Goal: Task Accomplishment & Management: Manage account settings

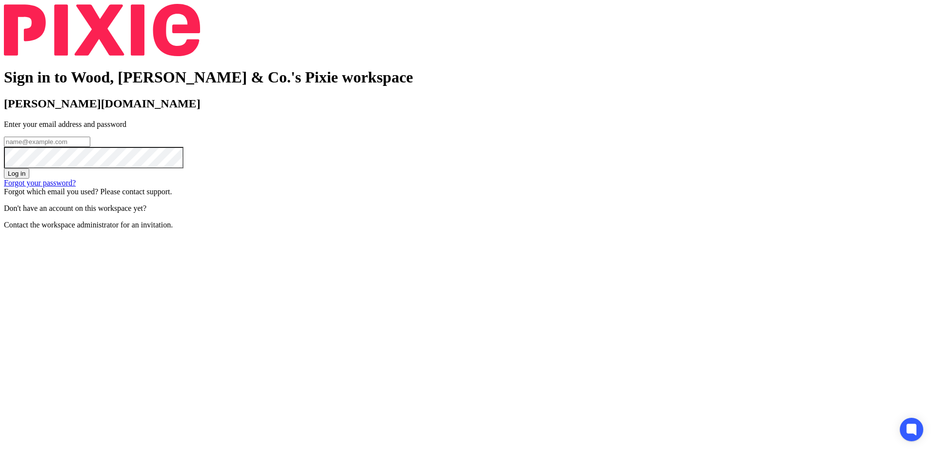
type input "h.lee@woodhicks.co.uk"
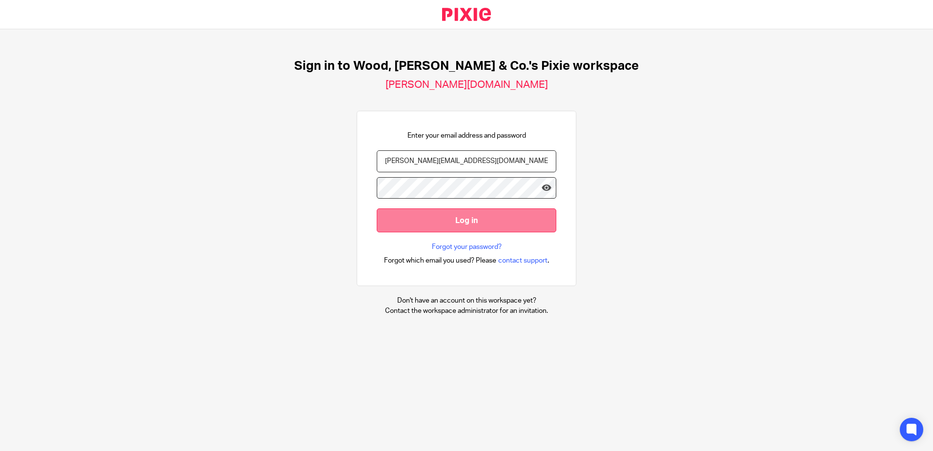
click at [518, 228] on input "Log in" at bounding box center [467, 220] width 180 height 24
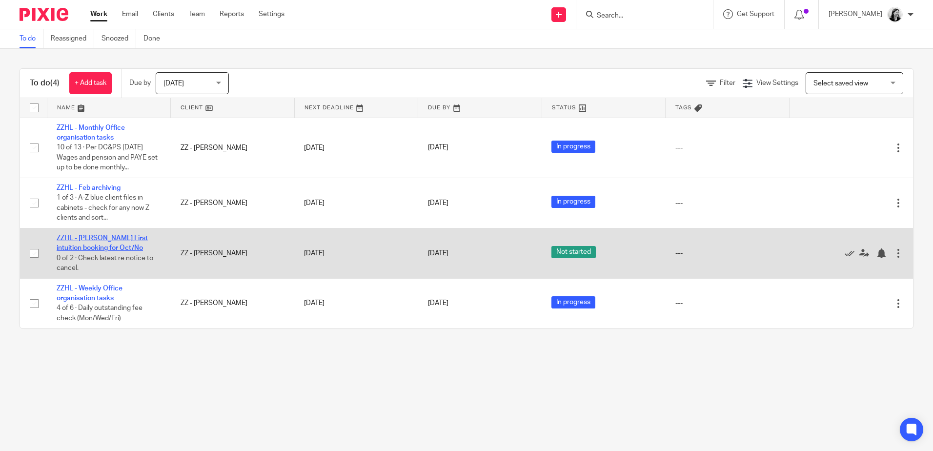
click at [93, 237] on link "ZZHL - [PERSON_NAME] First intuition booking for Oct/No" at bounding box center [102, 243] width 91 height 17
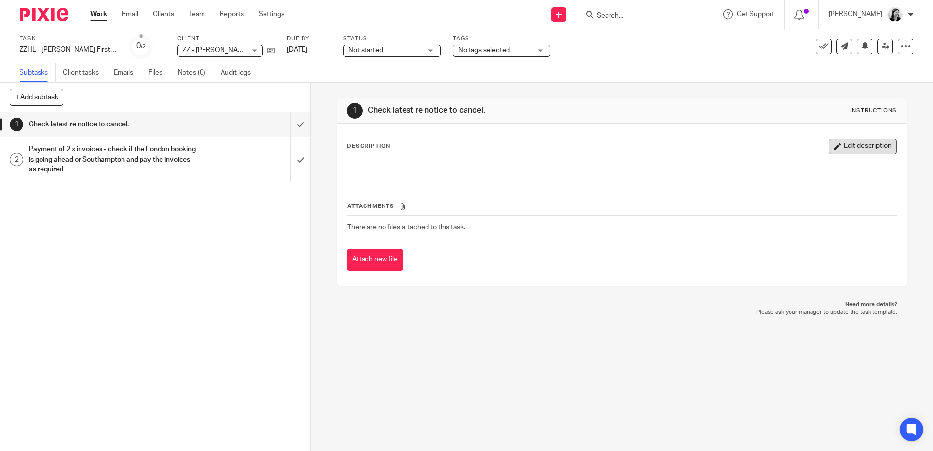
click at [874, 145] on button "Edit description" at bounding box center [863, 147] width 68 height 16
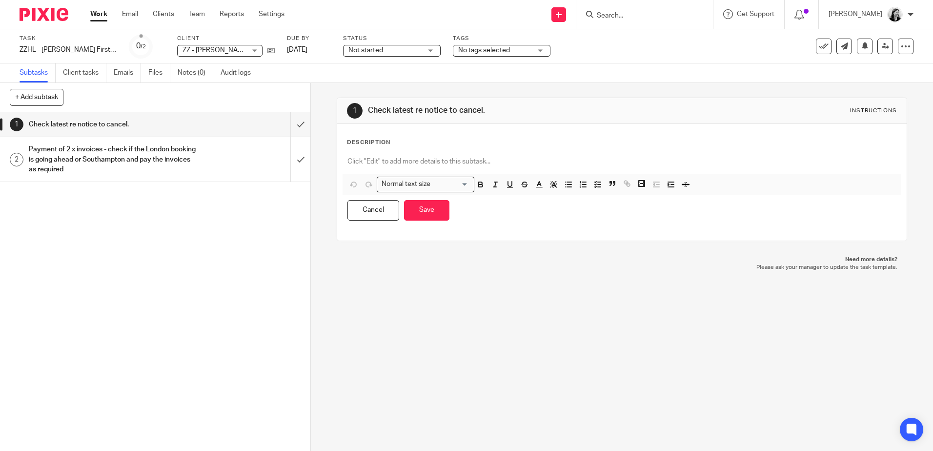
click at [139, 126] on h1 "Check latest re notice to cancel." at bounding box center [113, 124] width 168 height 15
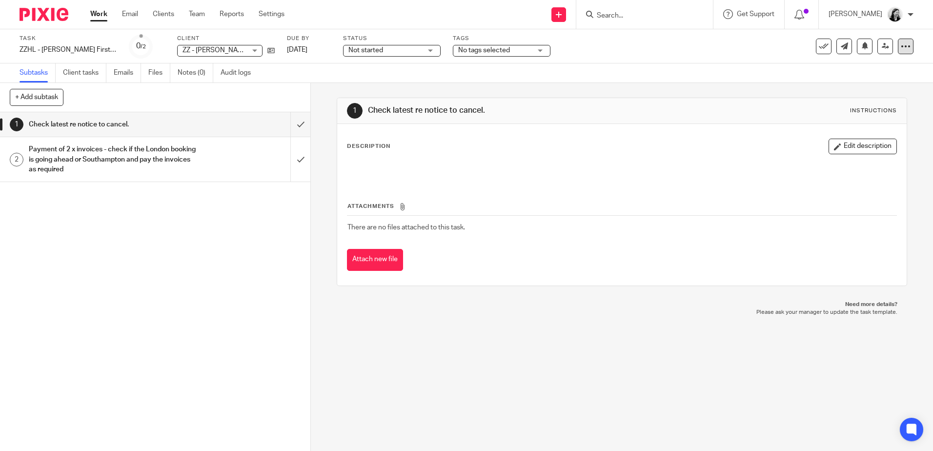
click at [906, 49] on div at bounding box center [906, 47] width 16 height 16
click at [884, 99] on link "Advanced task editor" at bounding box center [862, 99] width 64 height 7
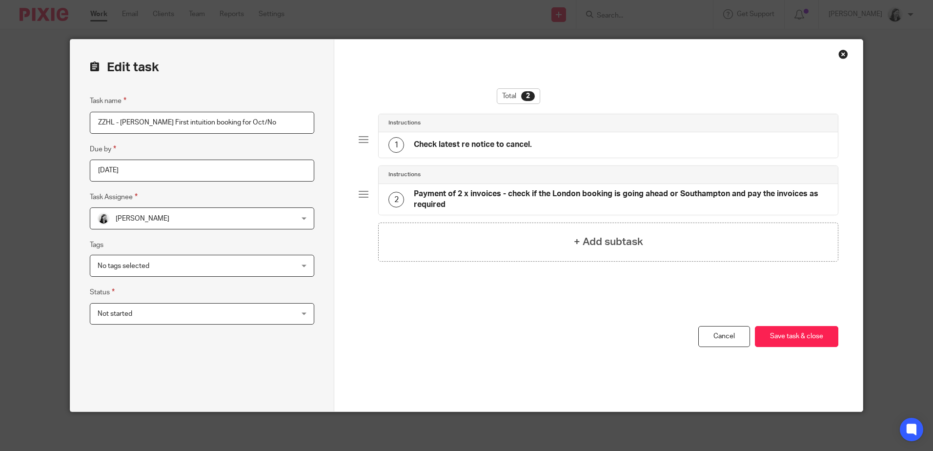
click at [566, 153] on div "1 Check latest re notice to cancel." at bounding box center [608, 144] width 459 height 25
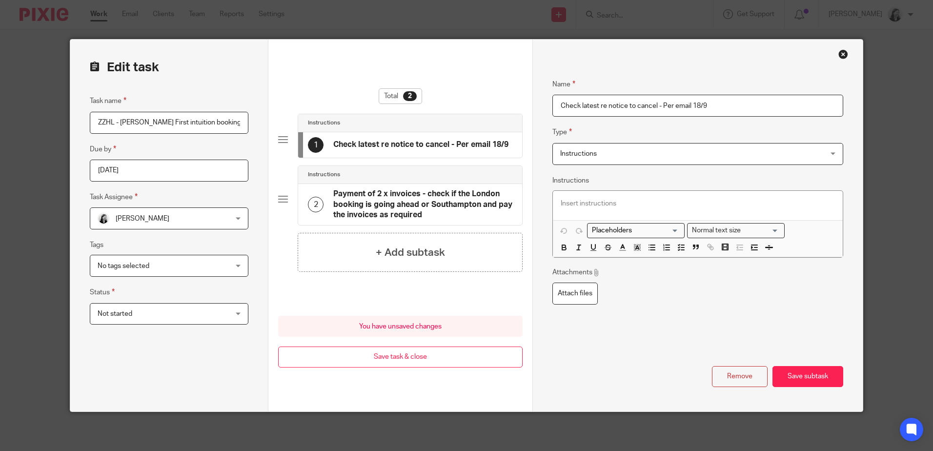
paste input "As we are not the same entity as FI Southampton, we wouldn’t be able to transfe…"
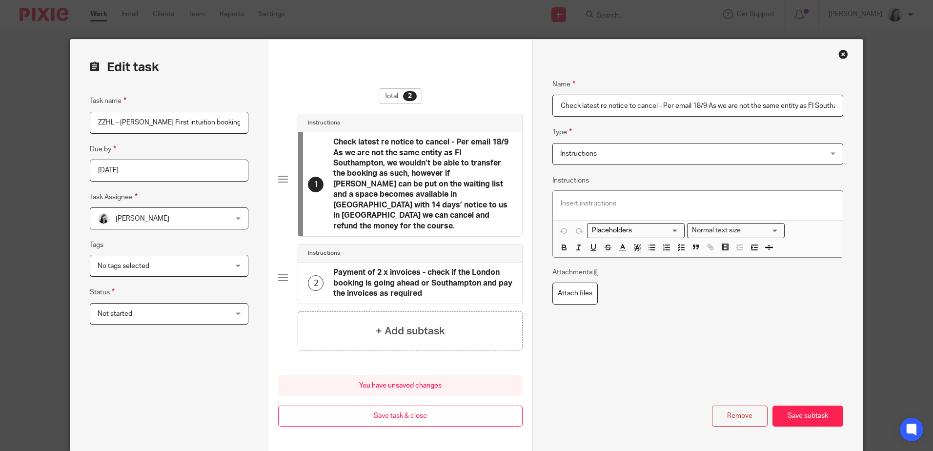
scroll to position [0, 744]
type input "Check latest re notice to cancel - Per email 18/9 As we are not the same entity…"
click at [827, 406] on button "Save subtask" at bounding box center [808, 416] width 71 height 21
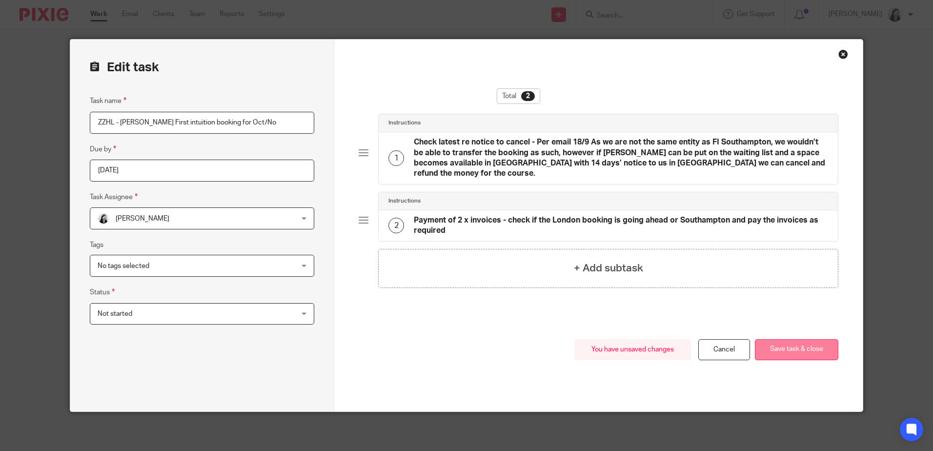
click at [789, 348] on button "Save task & close" at bounding box center [796, 349] width 83 height 21
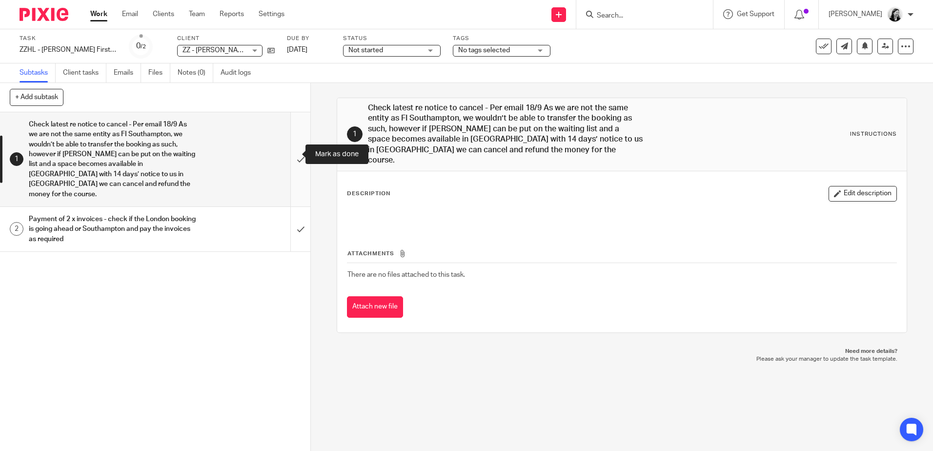
click at [290, 154] on input "submit" at bounding box center [155, 159] width 310 height 94
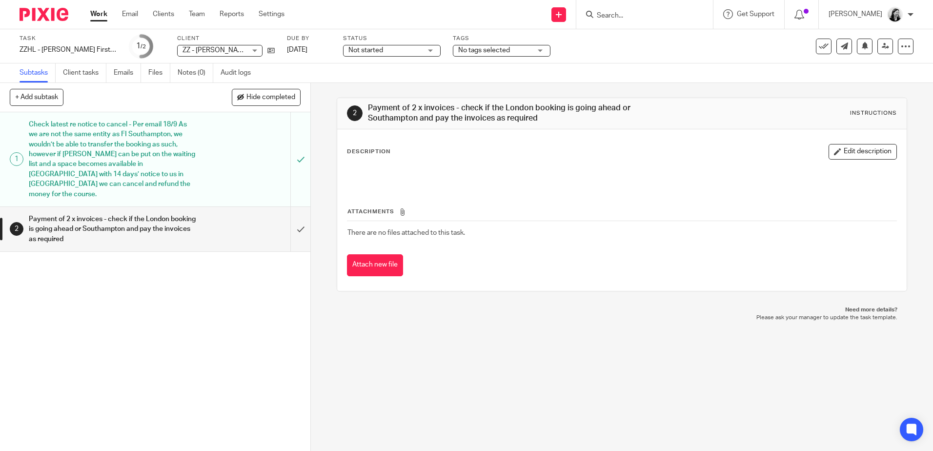
click at [232, 219] on div "Payment of 2 x invoices - check if the London booking is going ahead or Southam…" at bounding box center [155, 229] width 252 height 35
click at [888, 100] on link "Advanced task editor" at bounding box center [862, 99] width 64 height 7
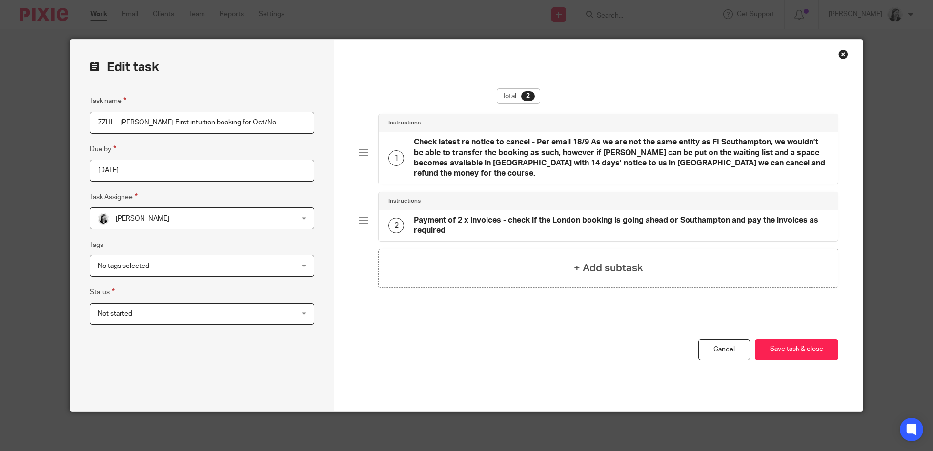
click at [486, 225] on h4 "Payment of 2 x invoices - check if the London booking is going ahead or Southam…" at bounding box center [621, 225] width 414 height 21
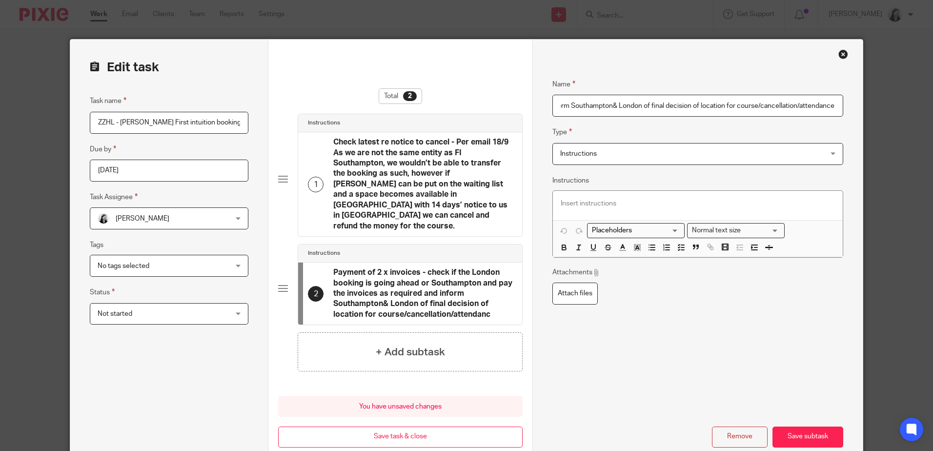
scroll to position [0, 389]
type input "Payment of 2 x invoices - check if the London booking is going ahead or Southam…"
click at [821, 442] on div "Name Check latest re notice to cancel - Per email 18/9 As we are not the same e…" at bounding box center [698, 256] width 330 height 433
click at [818, 428] on button "Save subtask" at bounding box center [808, 437] width 71 height 21
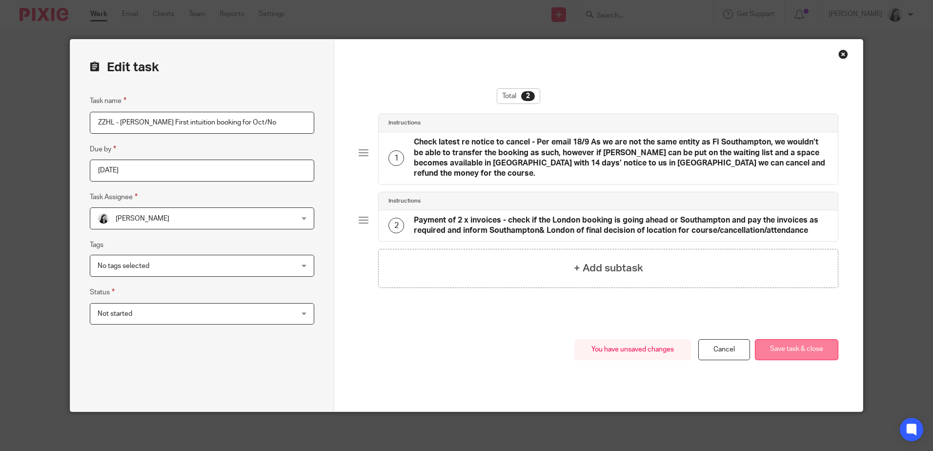
click at [779, 351] on button "Save task & close" at bounding box center [796, 349] width 83 height 21
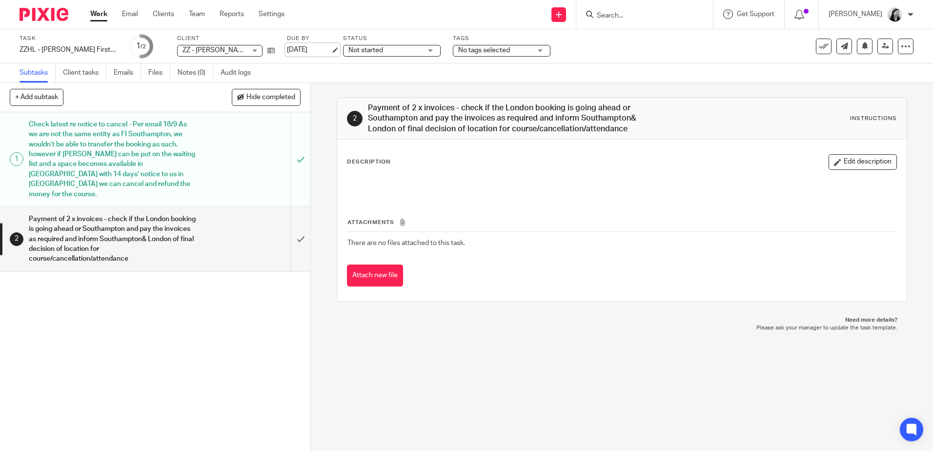
click at [311, 51] on link "19 Sep 2025" at bounding box center [309, 50] width 44 height 10
click at [105, 13] on link "Work" at bounding box center [98, 14] width 17 height 10
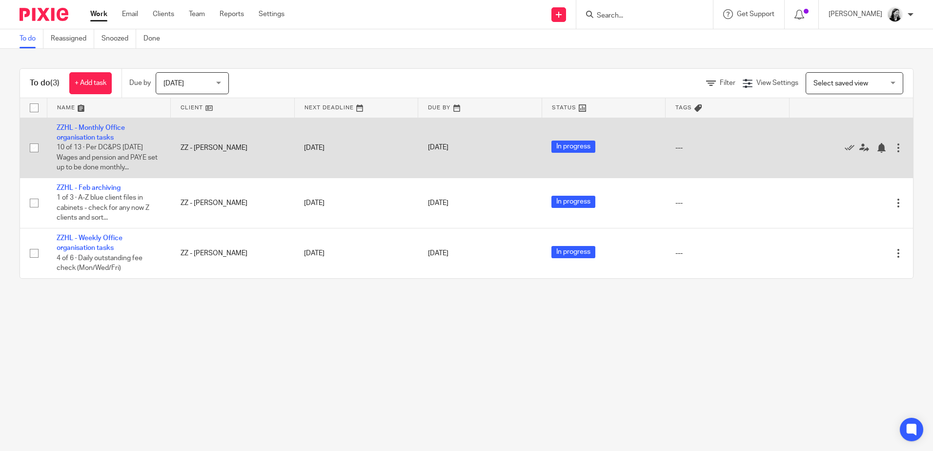
click at [97, 133] on td "ZZHL - Monthly Office organisation tasks 10 of 13 · Per DC&PS [DATE] Wages and …" at bounding box center [109, 148] width 124 height 60
click at [97, 137] on link "ZZHL - Monthly Office organisation tasks" at bounding box center [91, 132] width 68 height 17
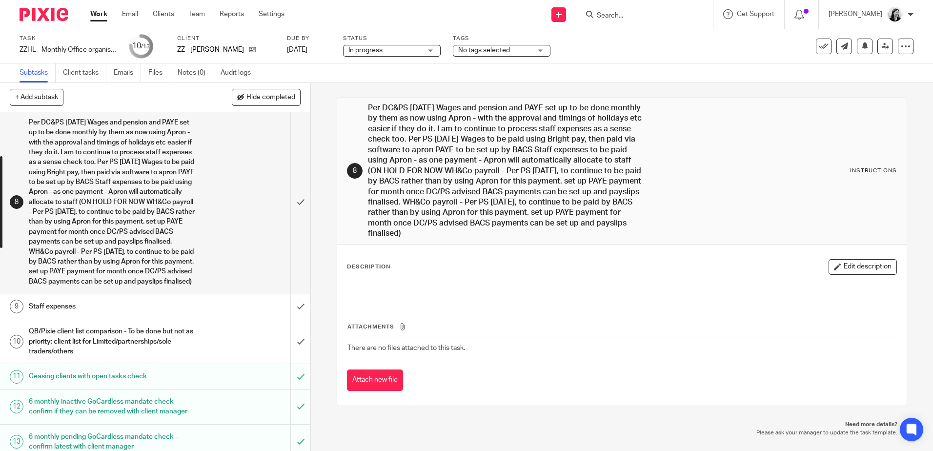
scroll to position [216, 0]
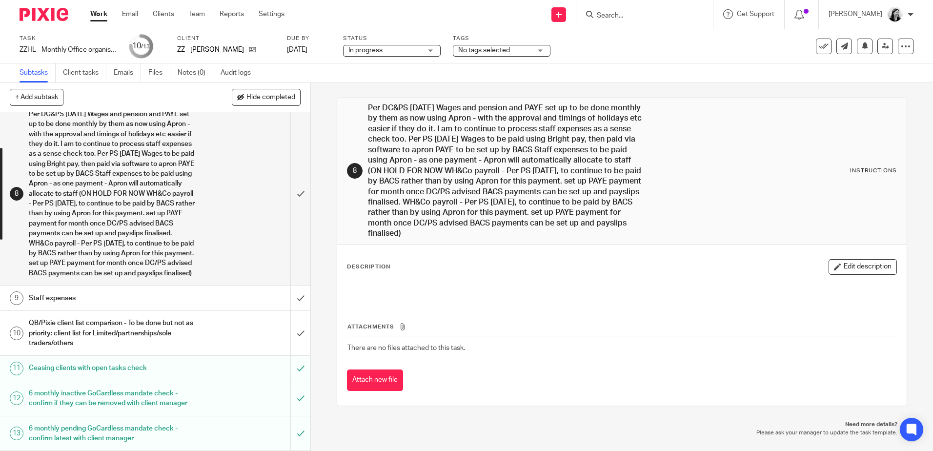
click at [98, 9] on div "Work Email Clients Team Reports Settings Work Email Clients Team Reports Settin…" at bounding box center [190, 14] width 219 height 29
click at [99, 11] on link "Work" at bounding box center [98, 14] width 17 height 10
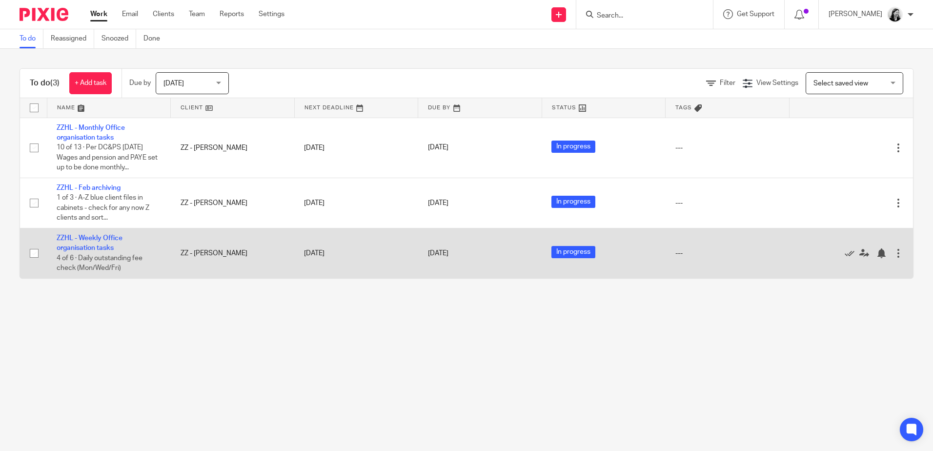
click at [100, 244] on td "ZZHL - Weekly Office organisation tasks 4 of 6 · Daily outstanding fee check (M…" at bounding box center [109, 253] width 124 height 50
click at [101, 249] on link "ZZHL - Weekly Office organisation tasks" at bounding box center [90, 243] width 66 height 17
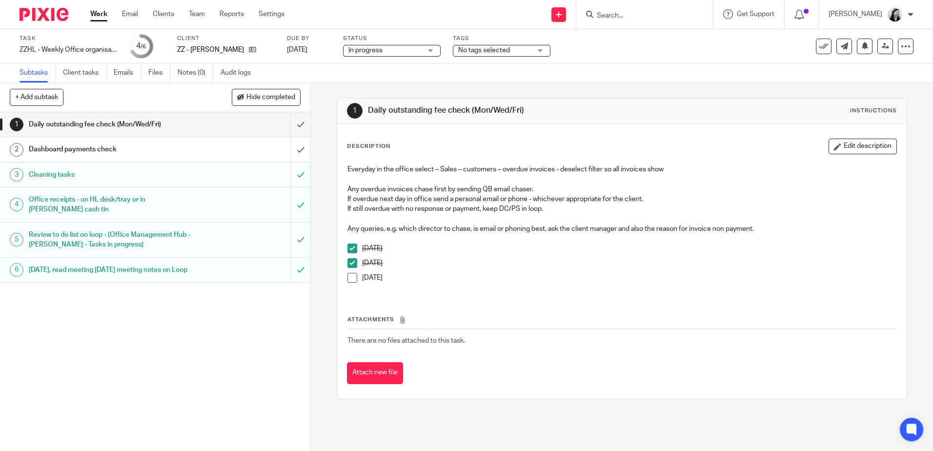
click at [143, 127] on h1 "Daily outstanding fee check (Mon/Wed/Fri)" at bounding box center [113, 124] width 168 height 15
click at [644, 17] on input "Search" at bounding box center [640, 16] width 88 height 9
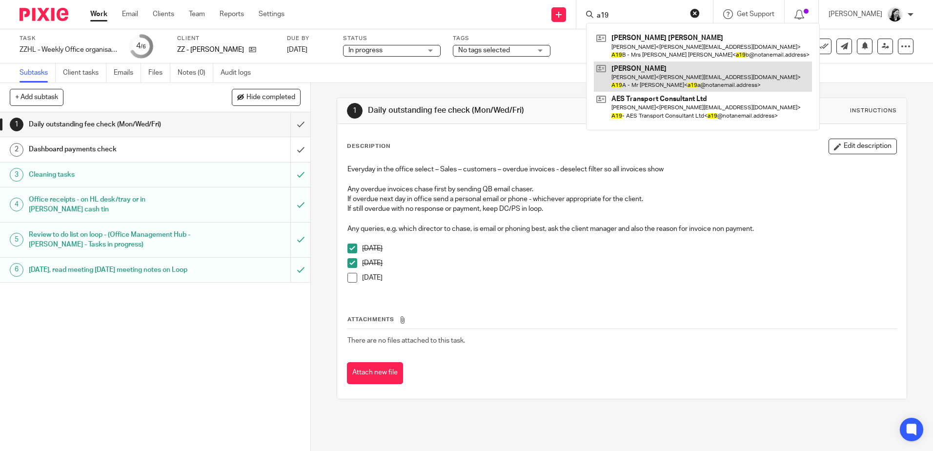
type input "a19"
click at [685, 78] on link at bounding box center [703, 77] width 218 height 30
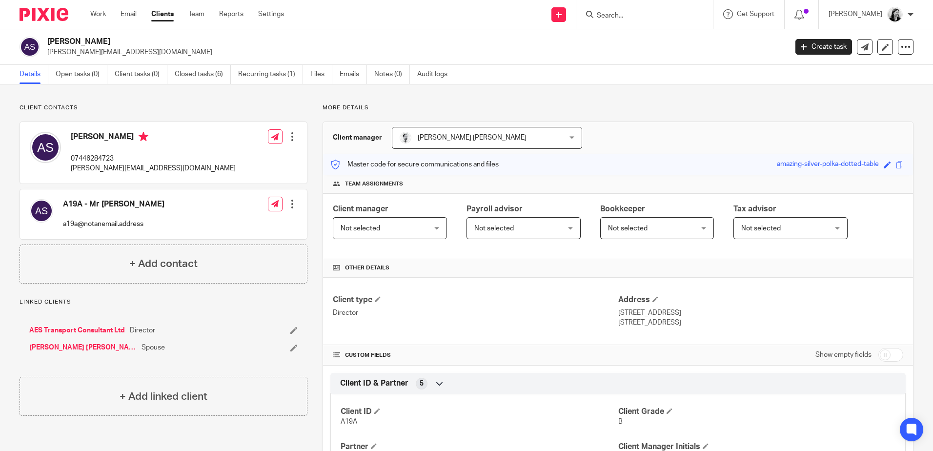
click at [666, 20] on input "Search" at bounding box center [640, 16] width 88 height 9
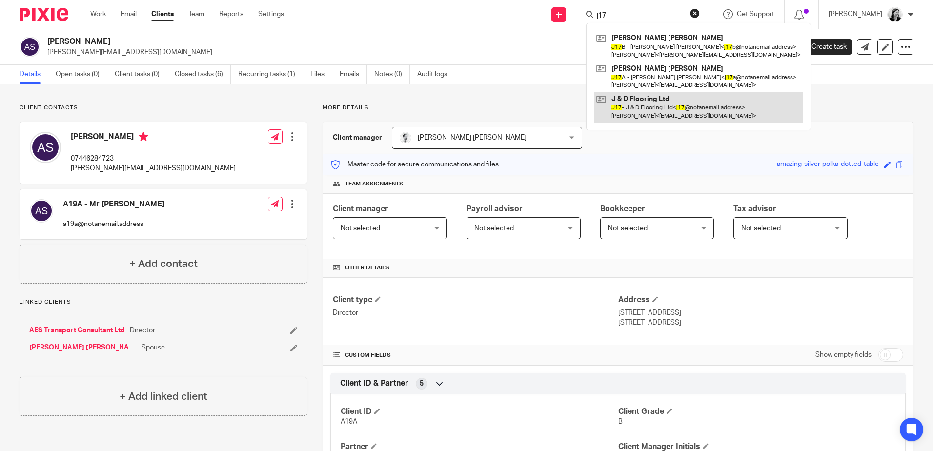
type input "j17"
click at [684, 112] on link at bounding box center [698, 107] width 209 height 30
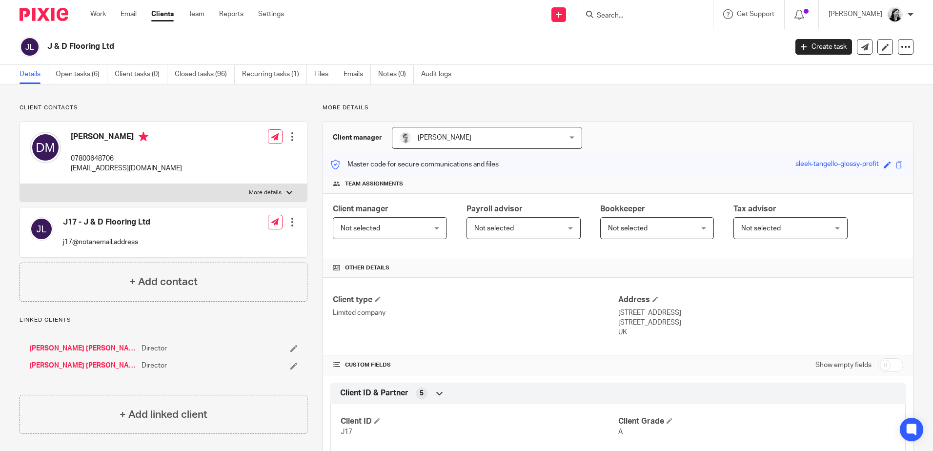
click at [668, 18] on input "Search" at bounding box center [640, 16] width 88 height 9
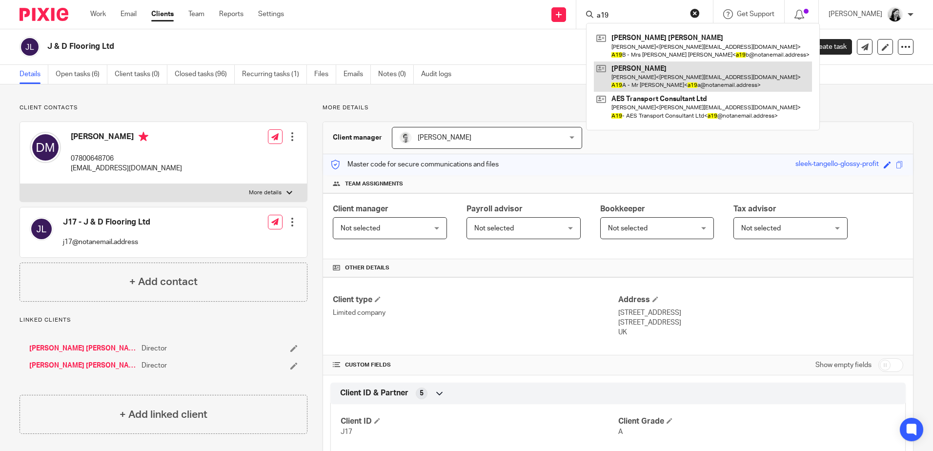
type input "a19"
click at [700, 71] on link at bounding box center [703, 77] width 218 height 30
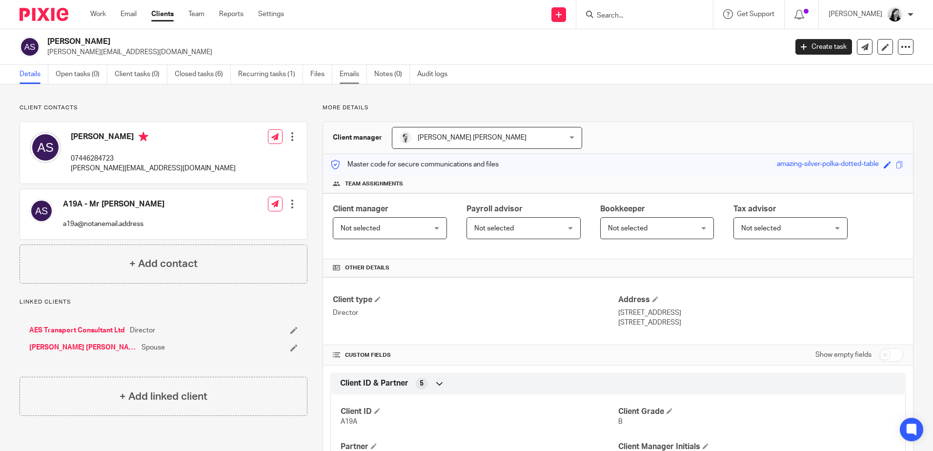
click at [359, 76] on link "Emails" at bounding box center [353, 74] width 27 height 19
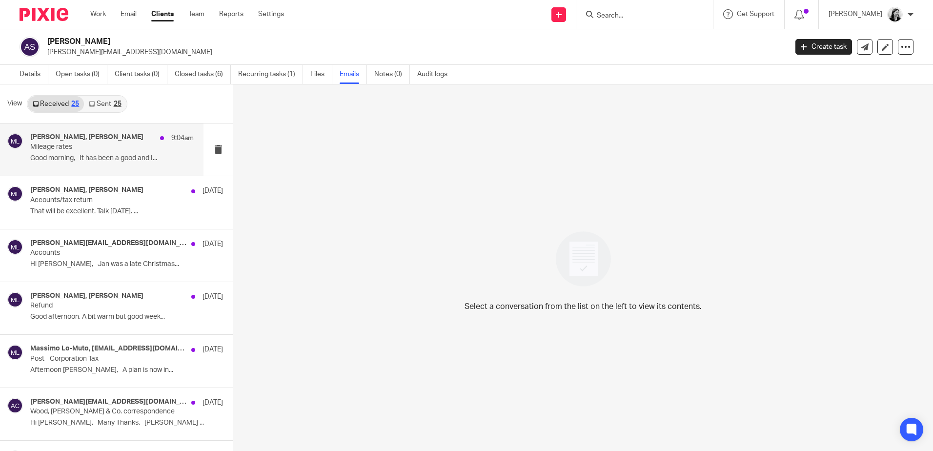
click at [106, 156] on p "Good morning, It has been a good and I..." at bounding box center [112, 158] width 164 height 8
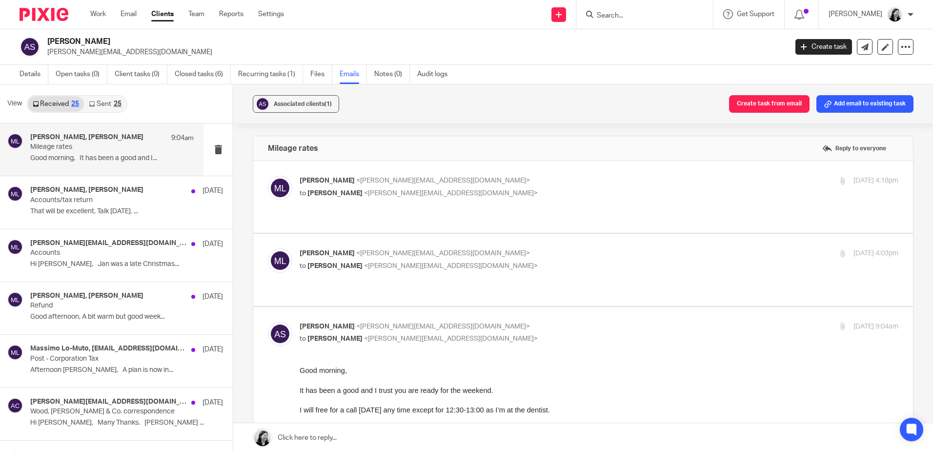
click at [539, 278] on label at bounding box center [583, 270] width 660 height 72
click at [268, 248] on input "checkbox" at bounding box center [268, 248] width 0 height 0
checkbox input "true"
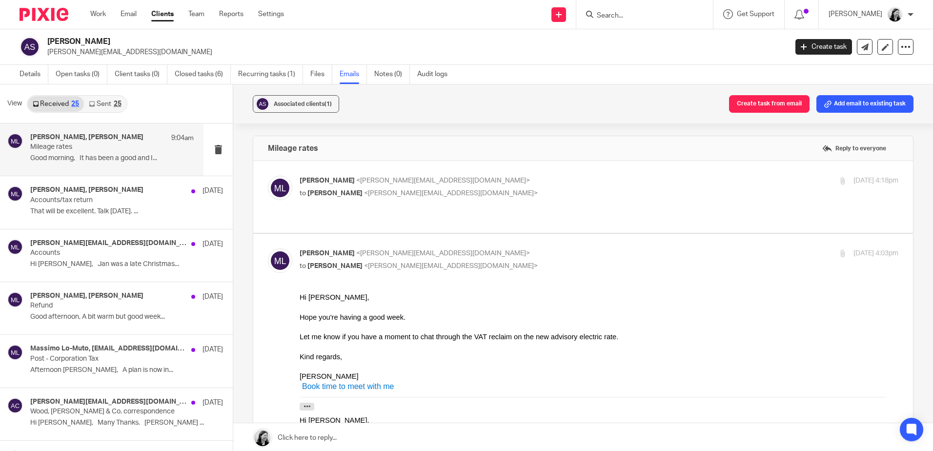
click at [453, 216] on label at bounding box center [583, 197] width 660 height 72
click at [268, 176] on input "checkbox" at bounding box center [268, 175] width 0 height 0
checkbox input "true"
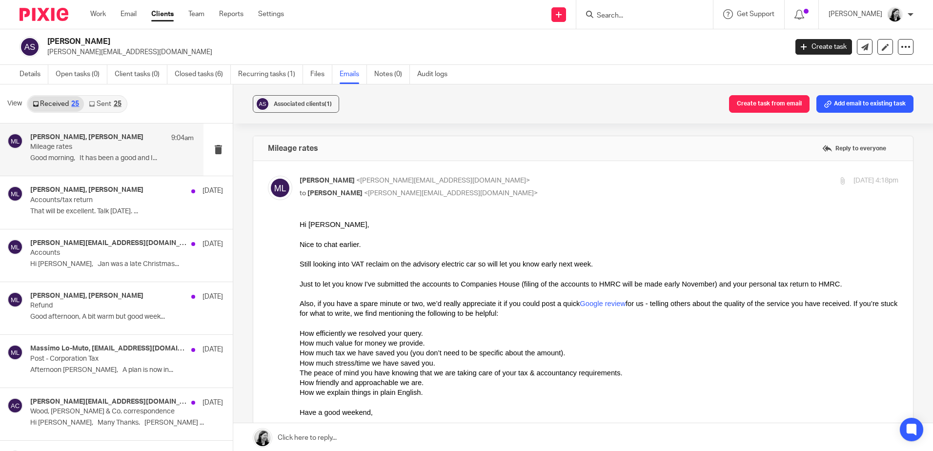
click at [663, 16] on input "Search" at bounding box center [640, 16] width 88 height 9
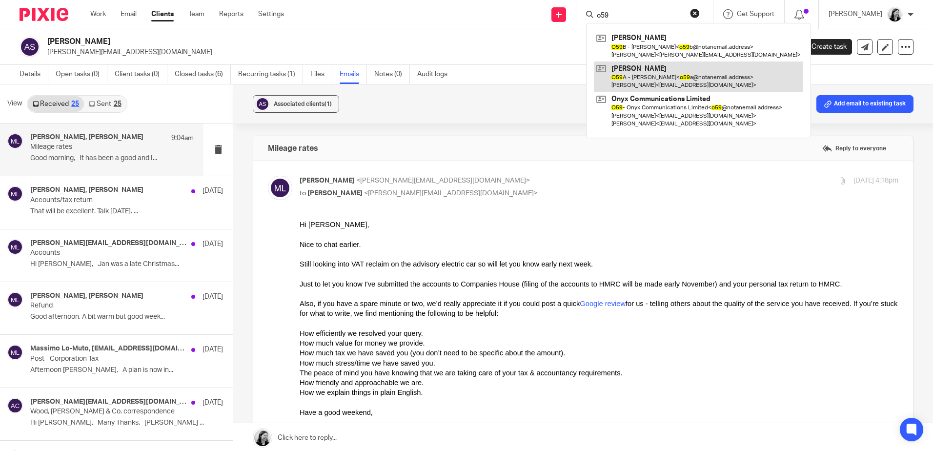
type input "o59"
drag, startPoint x: 675, startPoint y: 71, endPoint x: 696, endPoint y: 77, distance: 21.7
click at [676, 71] on link at bounding box center [698, 77] width 209 height 30
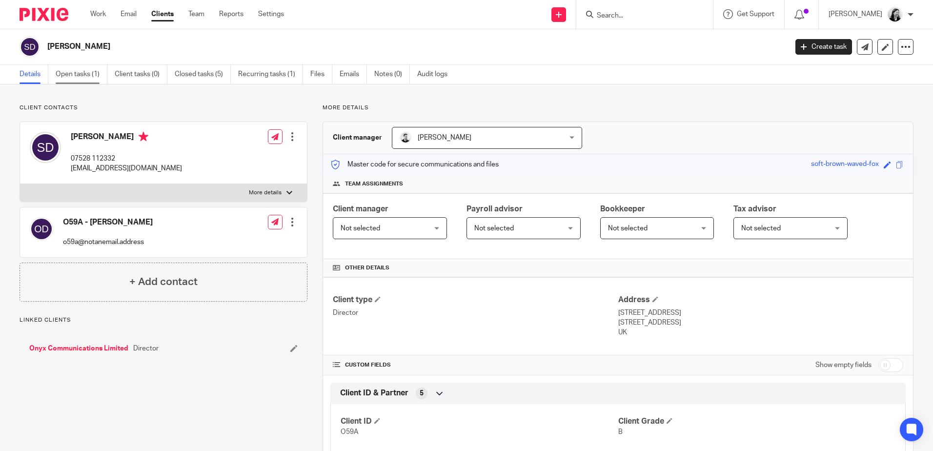
click at [81, 75] on link "Open tasks (1)" at bounding box center [82, 74] width 52 height 19
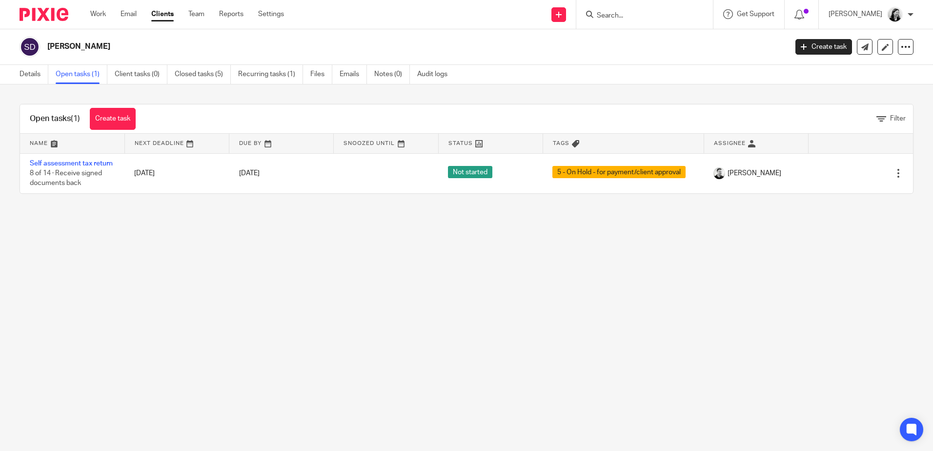
click at [653, 12] on input "Search" at bounding box center [640, 16] width 88 height 9
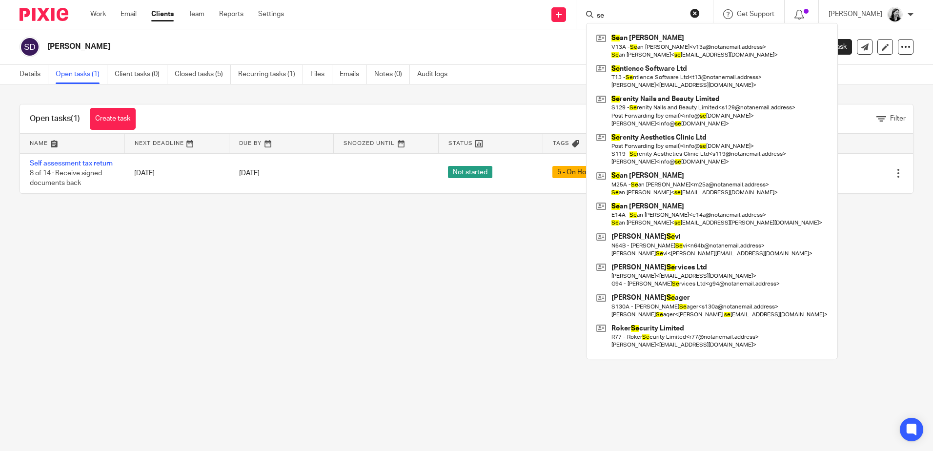
type input "s"
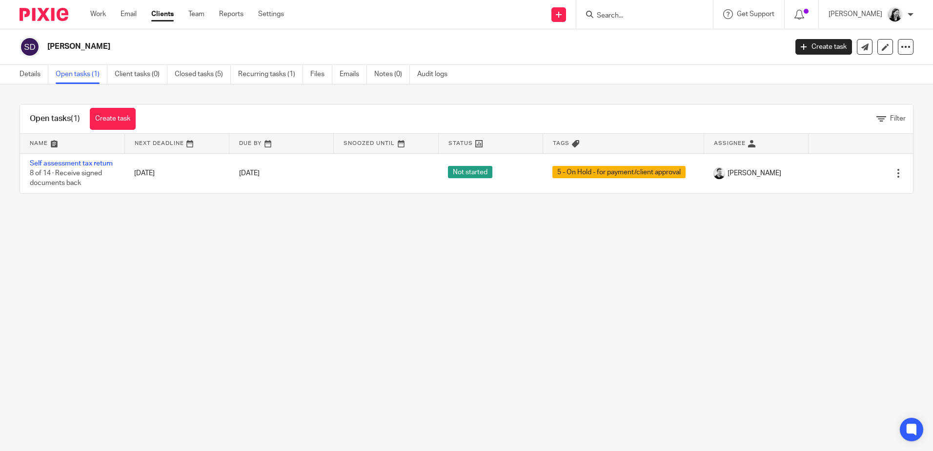
click at [157, 15] on link "Clients" at bounding box center [162, 14] width 22 height 10
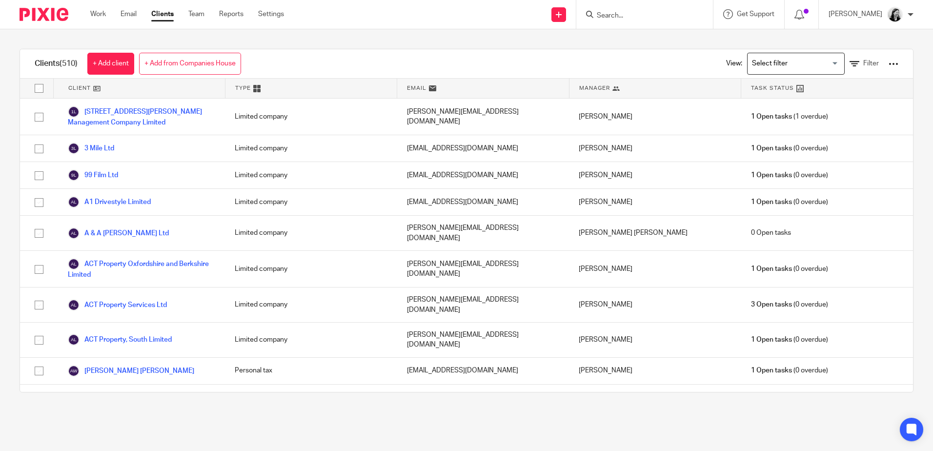
click at [774, 63] on input "Search for option" at bounding box center [794, 63] width 90 height 17
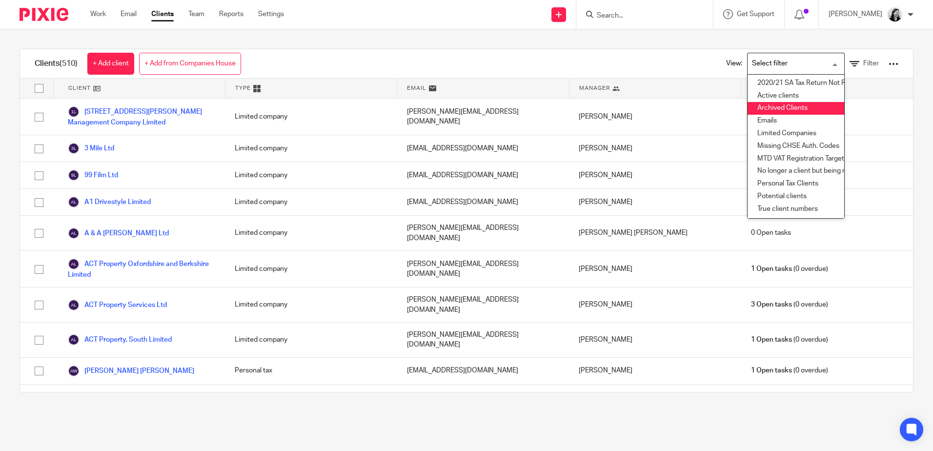
click at [785, 108] on li "Archived Clients" at bounding box center [796, 108] width 97 height 13
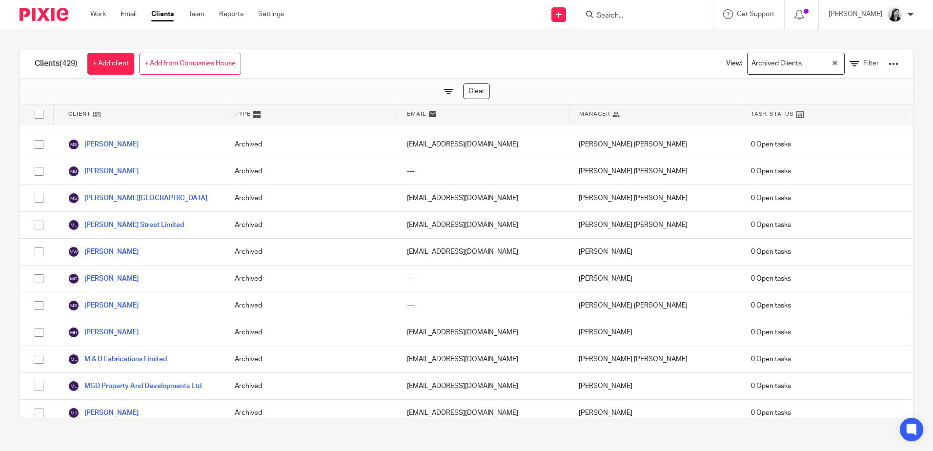
scroll to position [9475, 0]
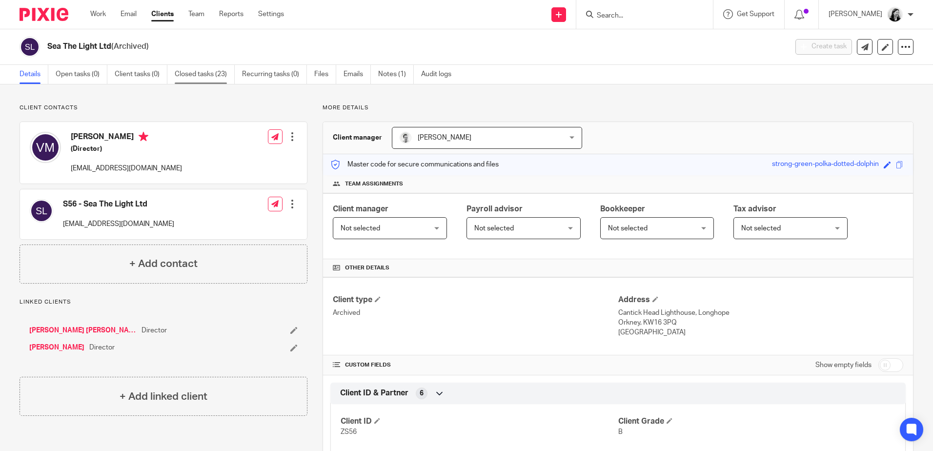
click at [193, 71] on link "Closed tasks (23)" at bounding box center [205, 74] width 60 height 19
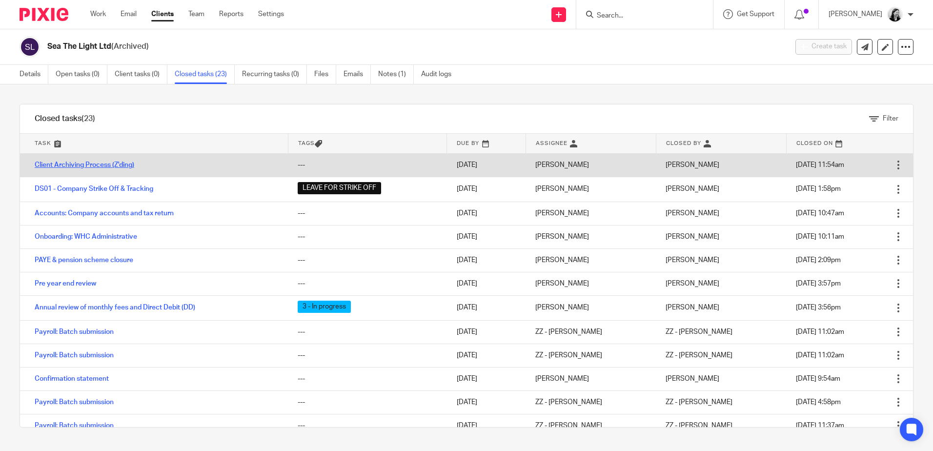
click at [129, 163] on link "Client Archiving Process (Z'ding)" at bounding box center [85, 165] width 100 height 7
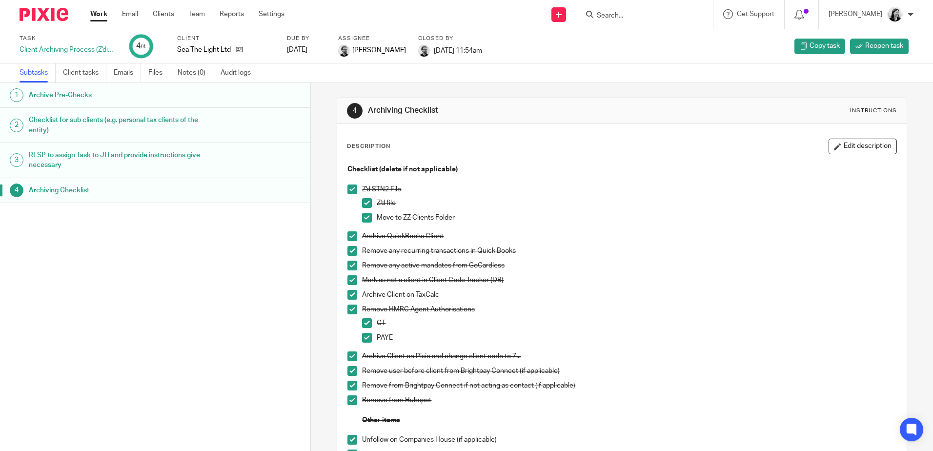
click at [90, 7] on div "Work Email Clients Team Reports Settings Work Email Clients Team Reports Settin…" at bounding box center [190, 14] width 219 height 29
click at [102, 13] on link "Work" at bounding box center [98, 14] width 17 height 10
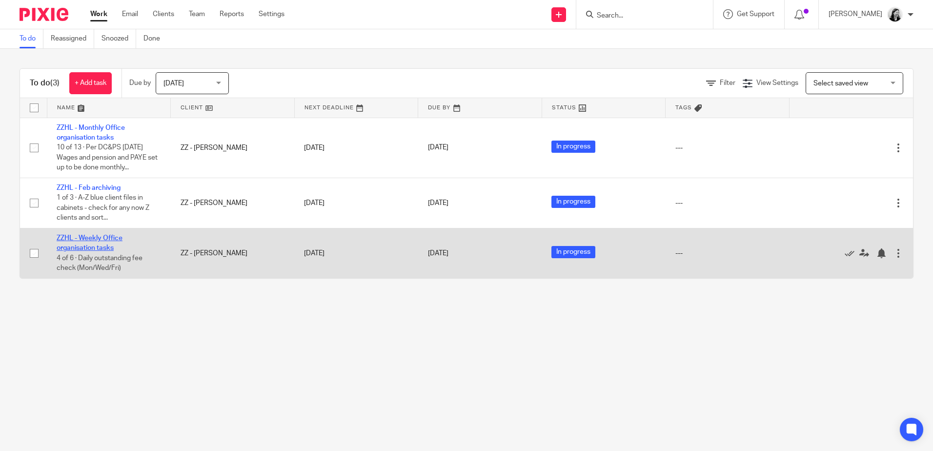
click at [95, 239] on link "ZZHL - Weekly Office organisation tasks" at bounding box center [90, 243] width 66 height 17
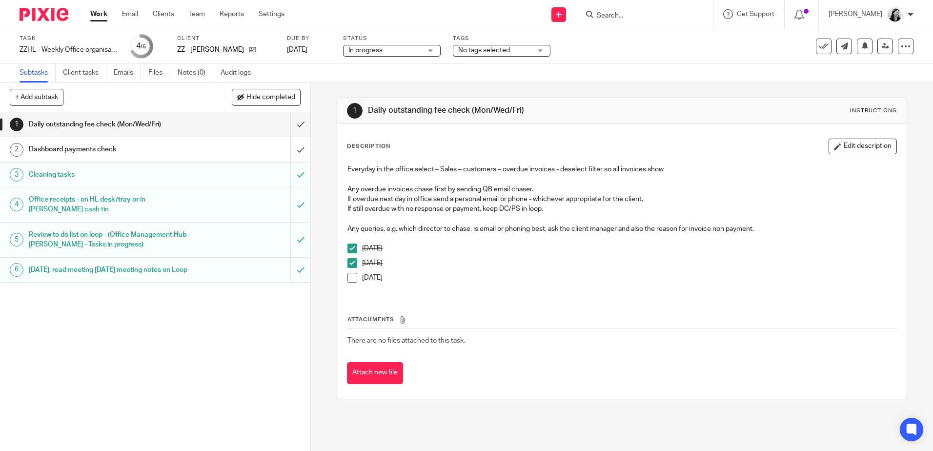
click at [349, 280] on span at bounding box center [353, 278] width 10 height 10
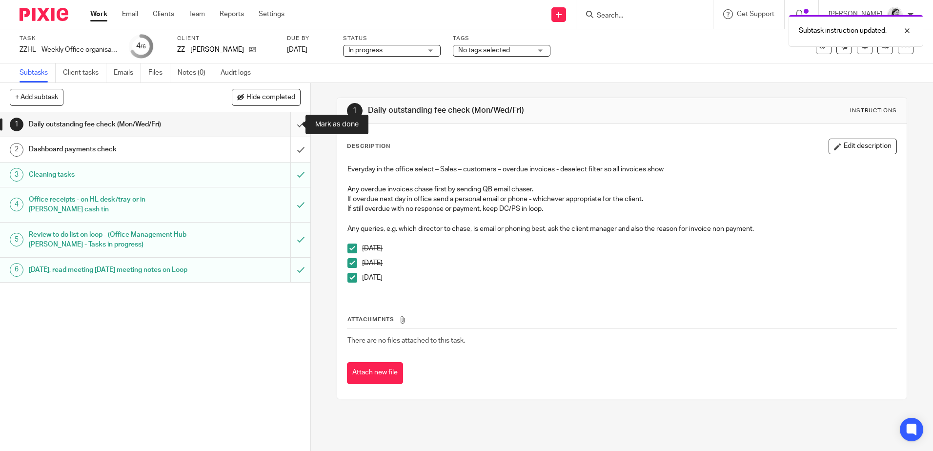
click at [290, 124] on input "submit" at bounding box center [155, 124] width 310 height 24
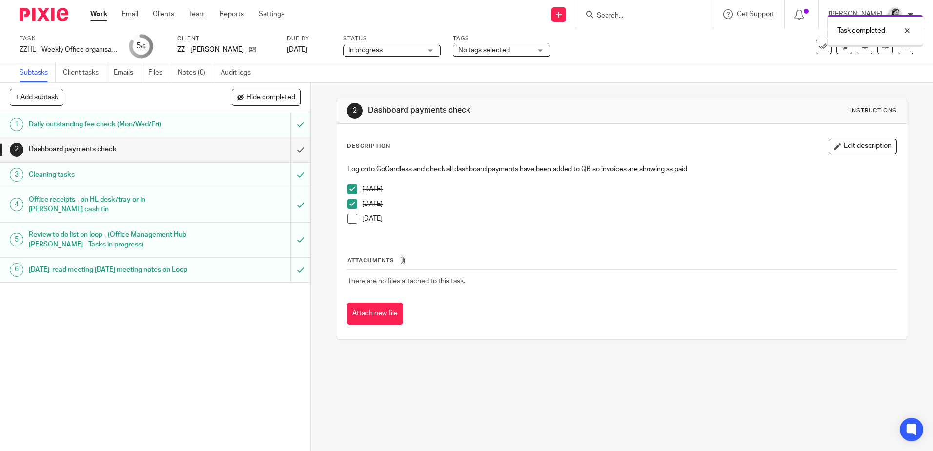
click at [257, 145] on div "Dashboard payments check" at bounding box center [155, 149] width 252 height 15
click at [350, 218] on span at bounding box center [353, 219] width 10 height 10
click at [219, 329] on div "1 Daily outstanding fee check (Mon/Wed/Fri) 2 Dashboard payments check 3 Cleani…" at bounding box center [155, 281] width 310 height 339
click at [92, 15] on link "Work" at bounding box center [98, 14] width 17 height 10
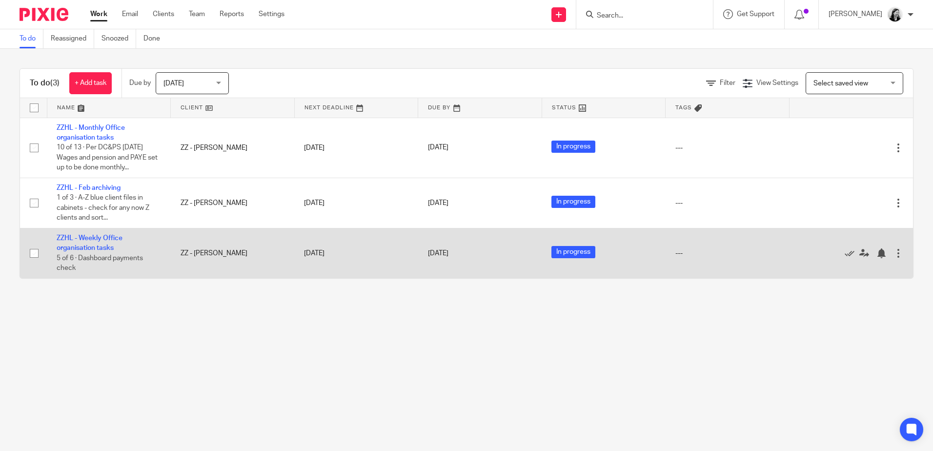
click at [95, 242] on td "ZZHL - Weekly Office organisation tasks 5 of 6 · Dashboard payments check" at bounding box center [109, 253] width 124 height 50
click at [95, 247] on link "ZZHL - Weekly Office organisation tasks" at bounding box center [90, 243] width 66 height 17
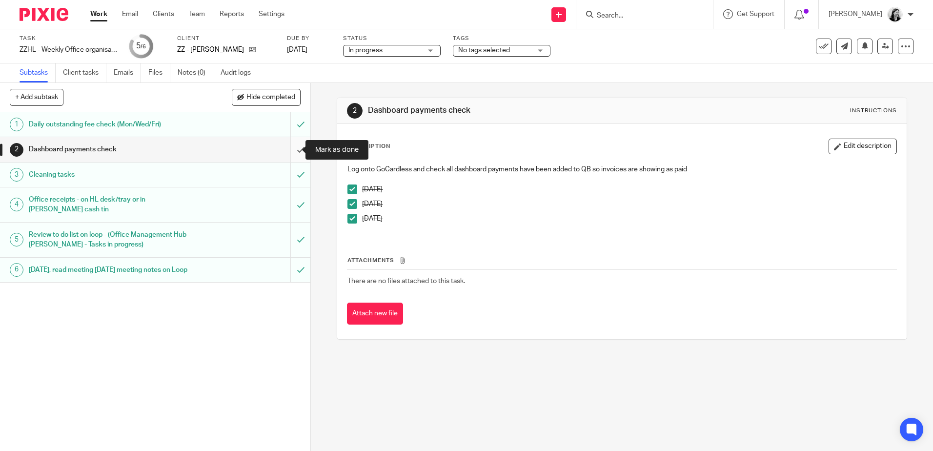
click at [291, 149] on input "submit" at bounding box center [155, 149] width 310 height 24
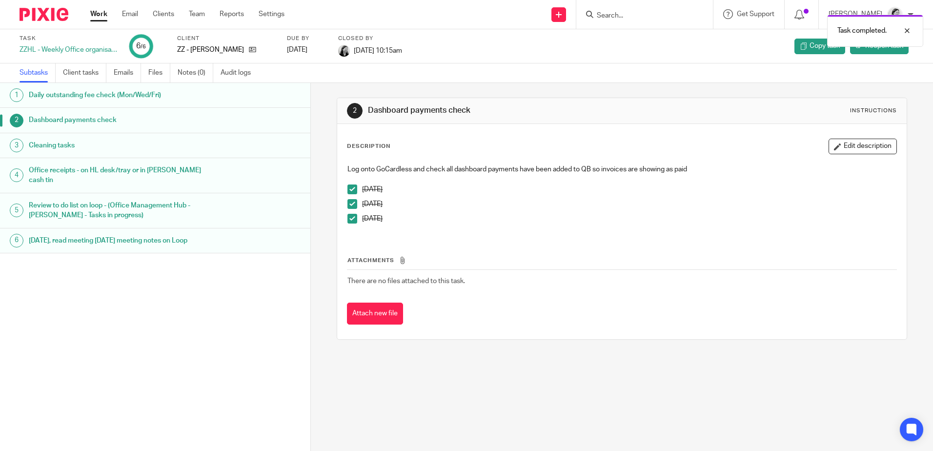
click at [97, 13] on link "Work" at bounding box center [98, 14] width 17 height 10
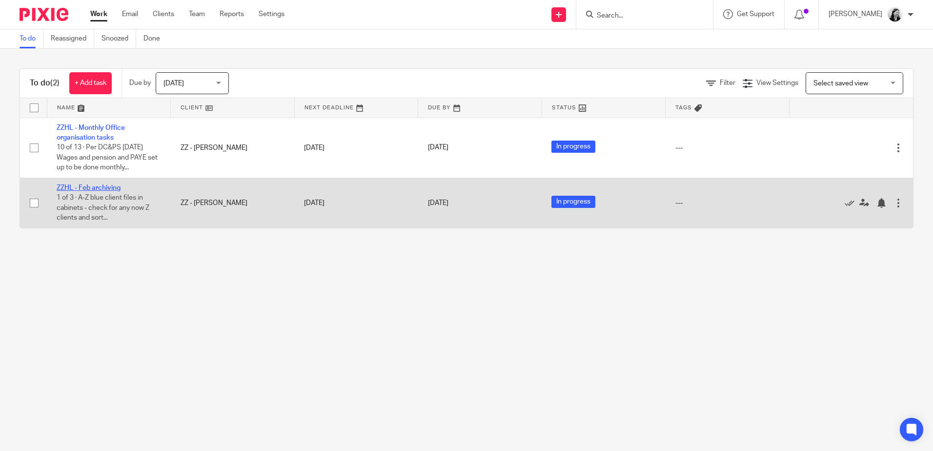
click at [103, 185] on link "ZZHL - Feb archiving" at bounding box center [89, 188] width 64 height 7
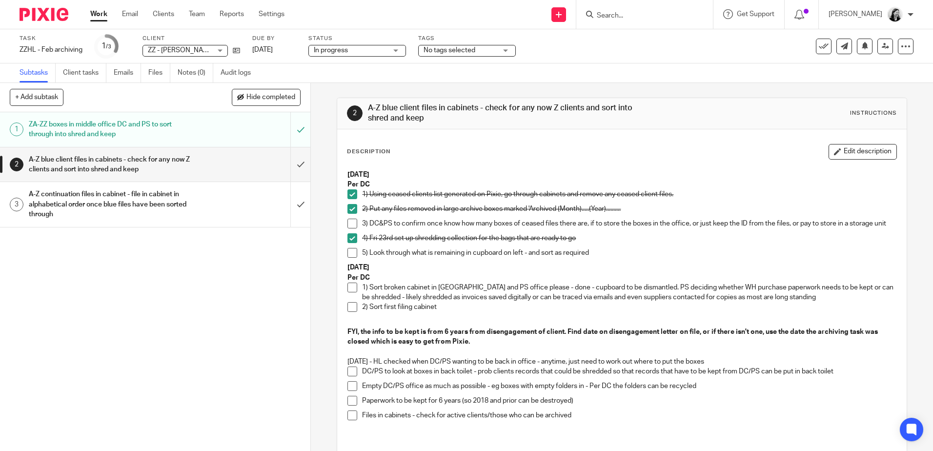
click at [103, 14] on link "Work" at bounding box center [98, 14] width 17 height 10
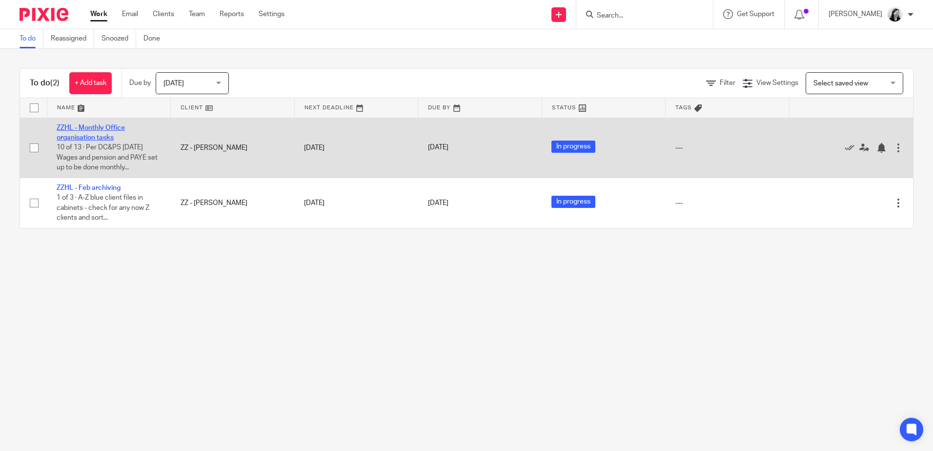
click at [103, 130] on link "ZZHL - Monthly Office organisation tasks" at bounding box center [91, 132] width 68 height 17
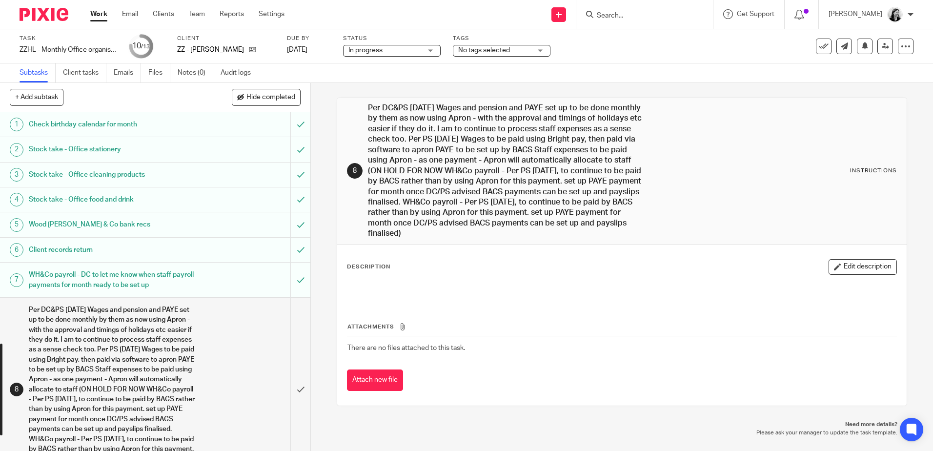
scroll to position [216, 0]
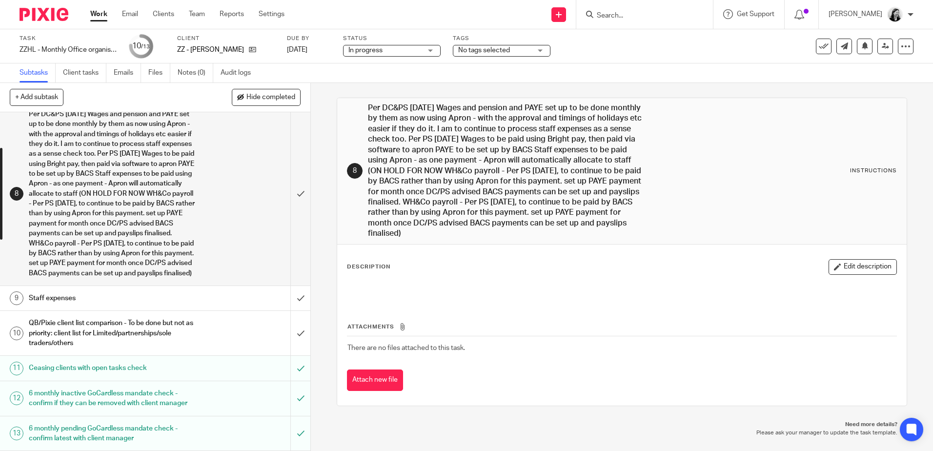
click at [104, 330] on h1 "QB/Pixie client list comparison - To be done but not as priority: client list f…" at bounding box center [113, 333] width 168 height 35
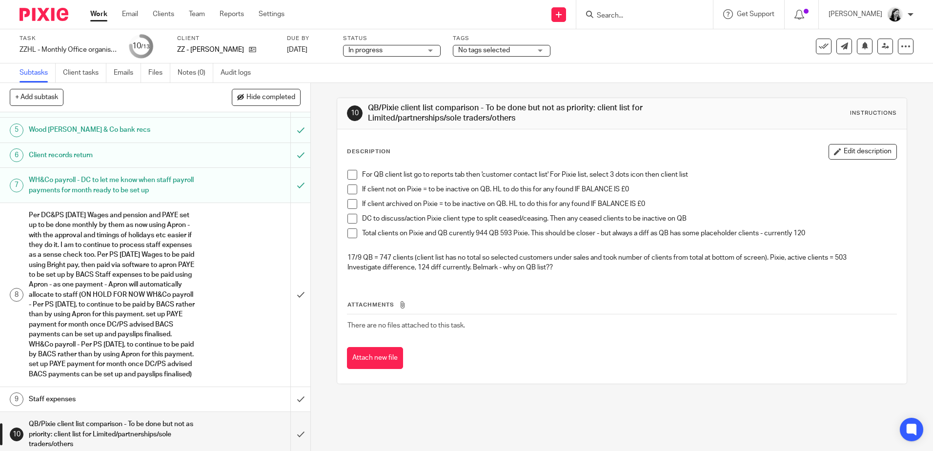
scroll to position [216, 0]
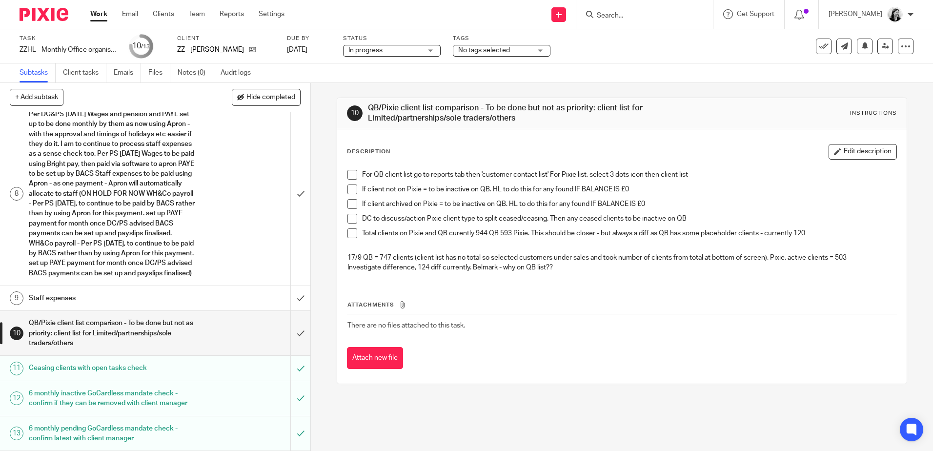
click at [657, 19] on input "Search" at bounding box center [640, 16] width 88 height 9
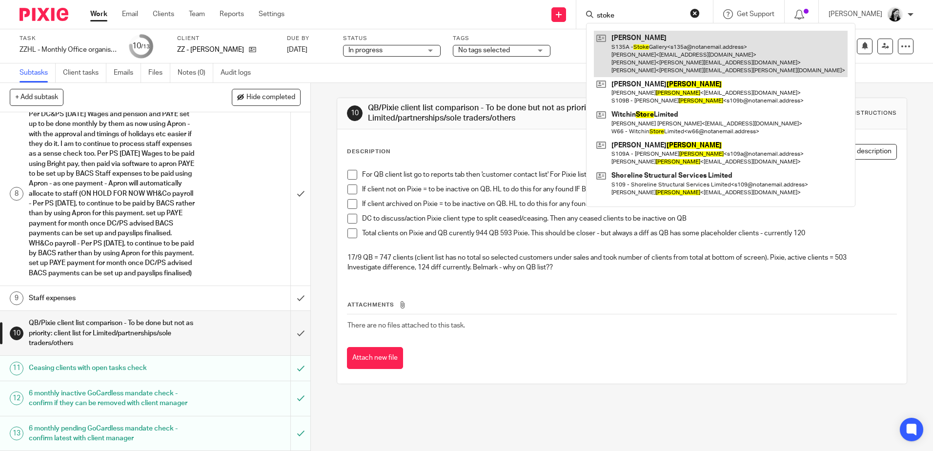
type input "stoke"
click at [722, 59] on link at bounding box center [721, 54] width 254 height 46
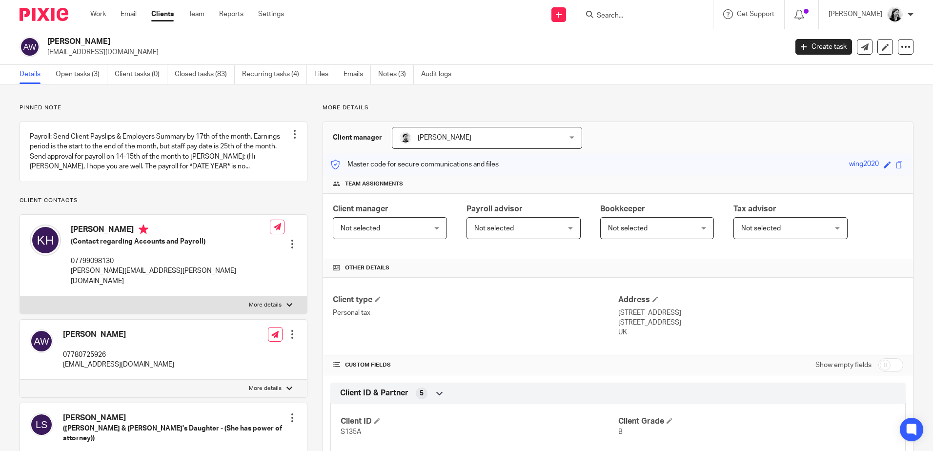
click at [102, 103] on div "Pinned note Payroll: Send Client Payslips & Employers Summary by 17th of the mo…" at bounding box center [466, 445] width 933 height 722
click at [86, 76] on link "Open tasks (3)" at bounding box center [82, 74] width 52 height 19
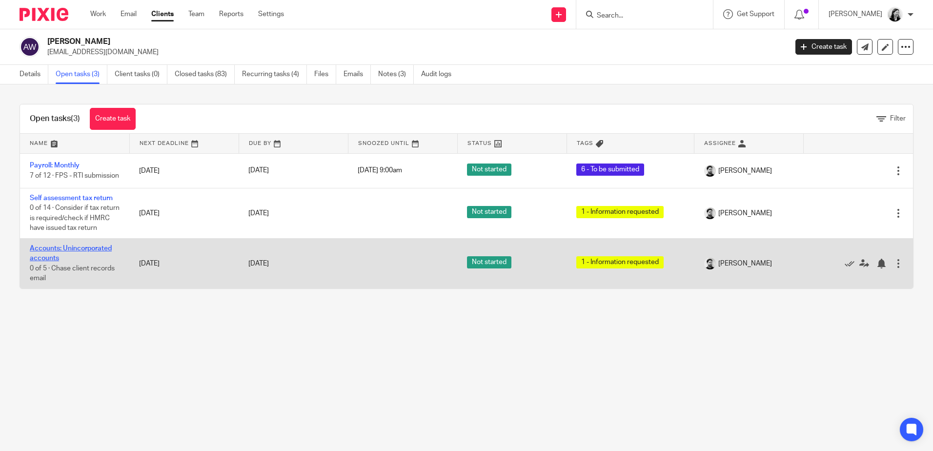
click at [63, 262] on link "Accounts: Unincorporated accounts" at bounding box center [71, 253] width 82 height 17
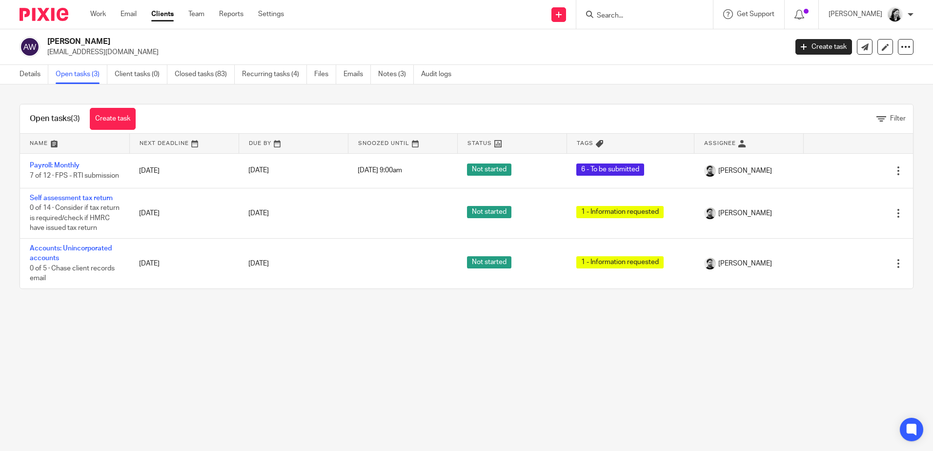
click at [66, 76] on link "Open tasks (3)" at bounding box center [82, 74] width 52 height 19
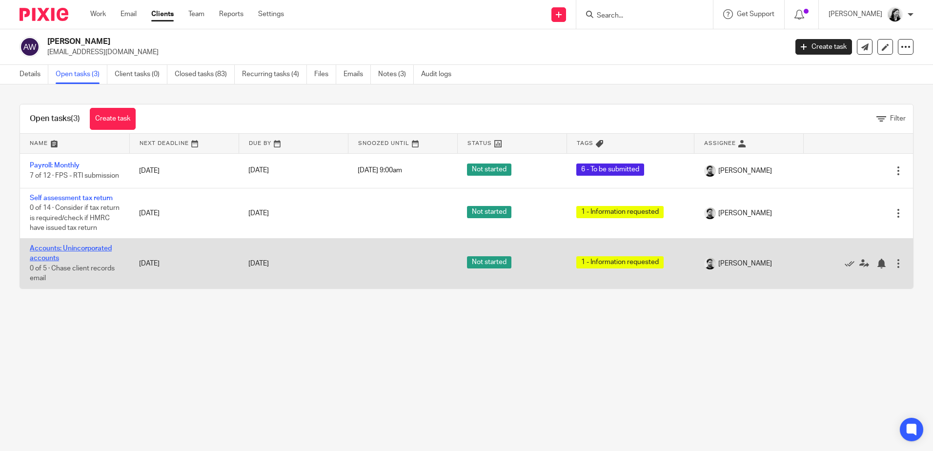
click at [94, 262] on link "Accounts: Unincorporated accounts" at bounding box center [71, 253] width 82 height 17
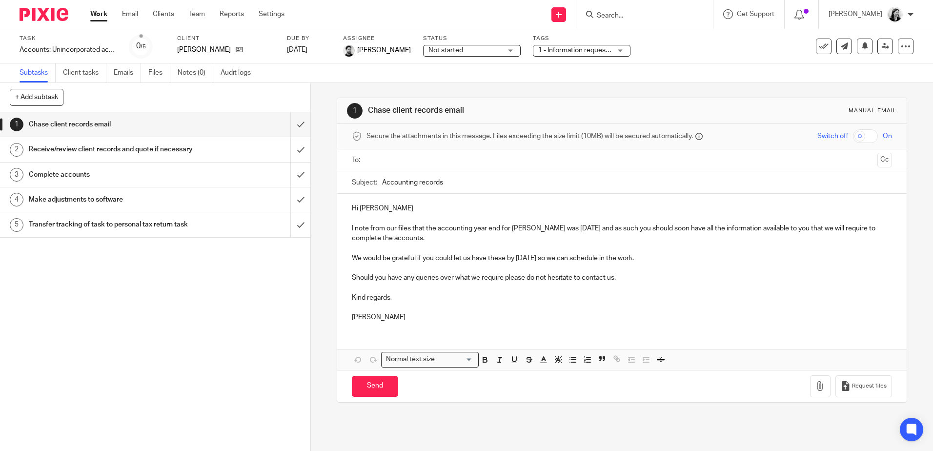
click at [103, 14] on link "Work" at bounding box center [98, 14] width 17 height 10
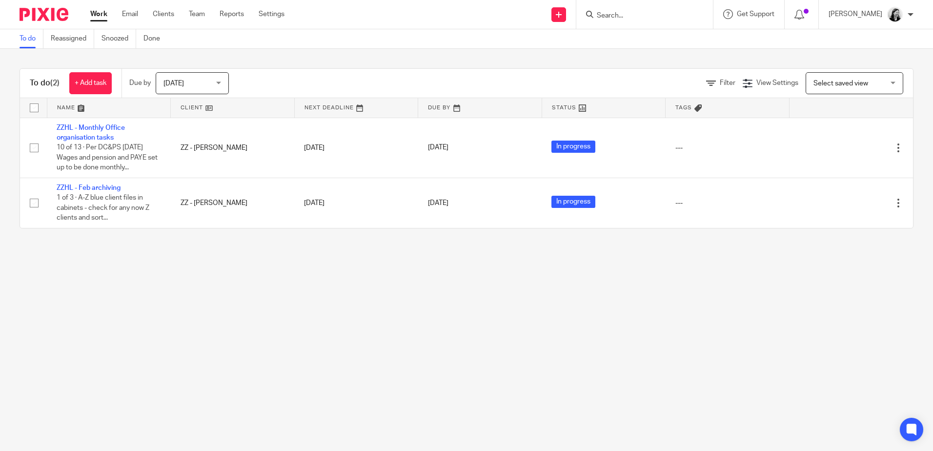
click at [639, 11] on form at bounding box center [648, 14] width 104 height 12
click at [637, 15] on input "Search" at bounding box center [640, 16] width 88 height 9
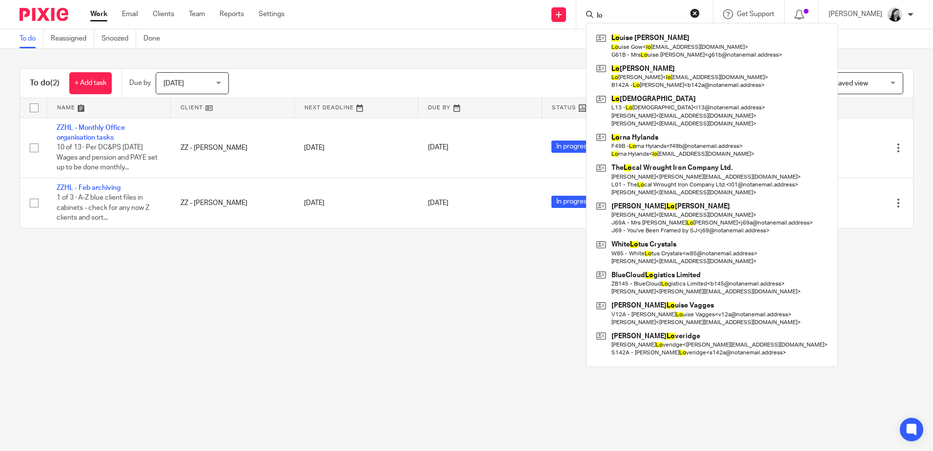
type input "l"
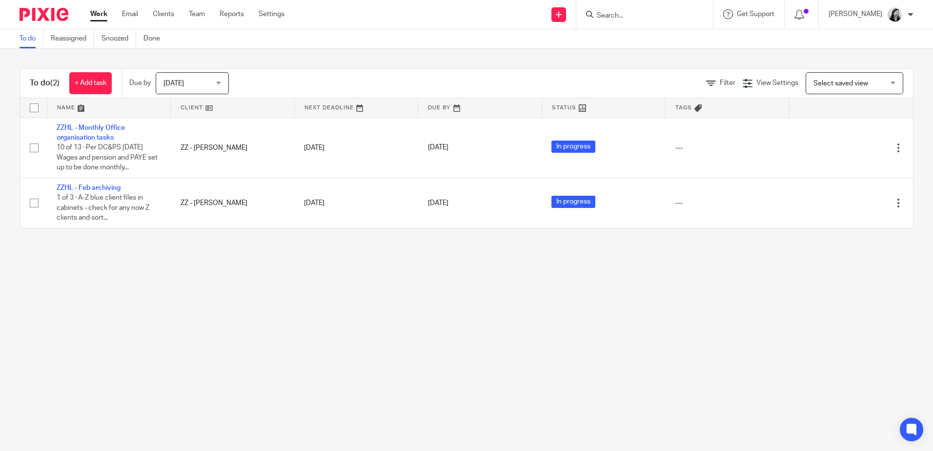
drag, startPoint x: 166, startPoint y: 14, endPoint x: 247, endPoint y: 16, distance: 81.1
click at [166, 14] on link "Clients" at bounding box center [163, 14] width 21 height 10
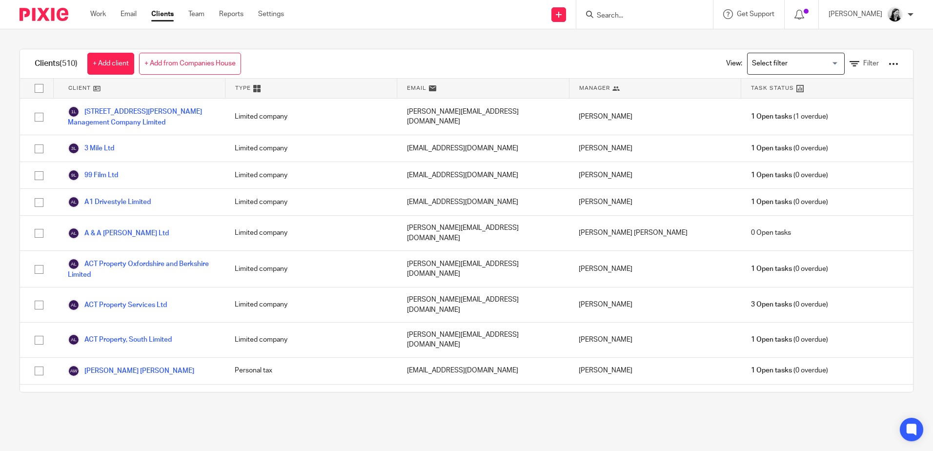
click at [632, 18] on input "Search" at bounding box center [640, 16] width 88 height 9
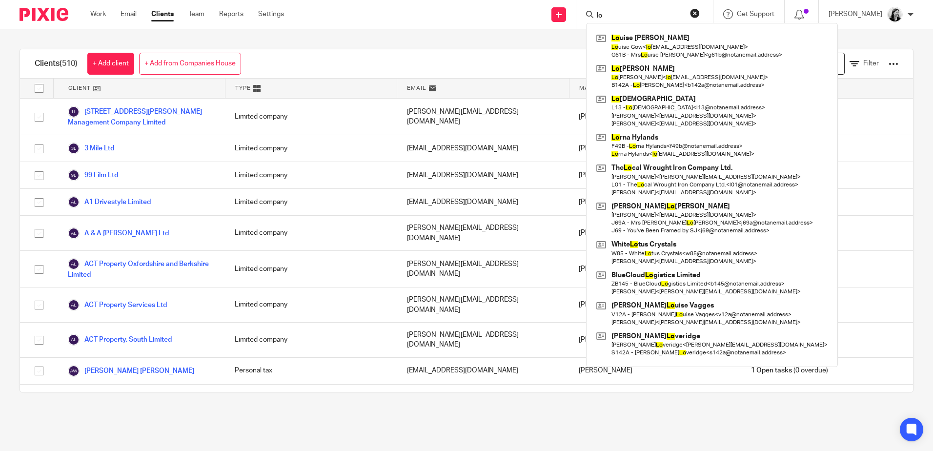
type input "l"
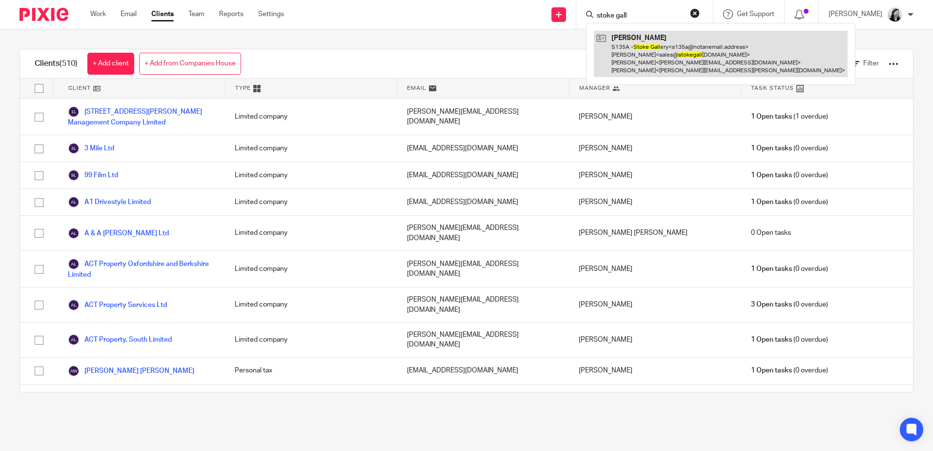
type input "stoke gall"
click at [694, 61] on link at bounding box center [721, 54] width 254 height 46
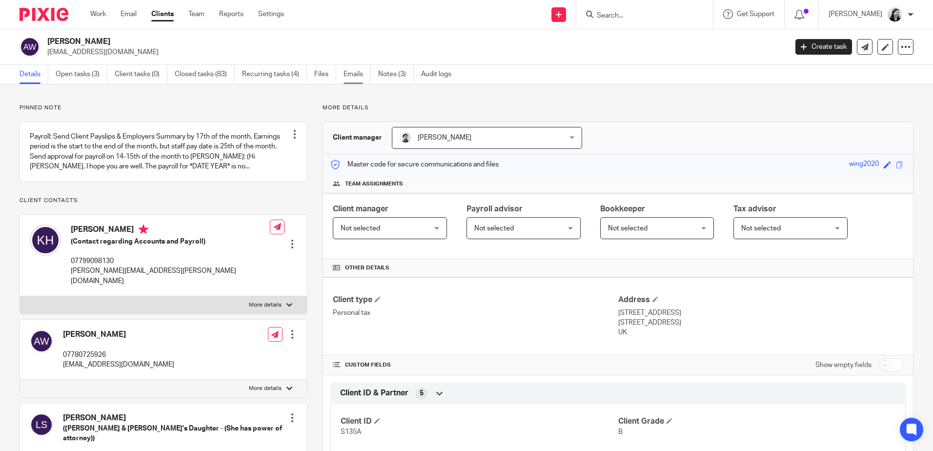
click at [349, 69] on link "Emails" at bounding box center [357, 74] width 27 height 19
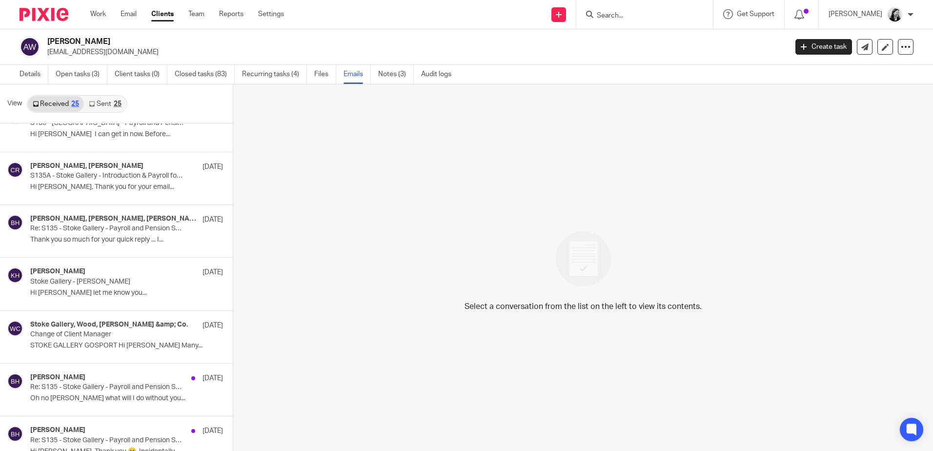
scroll to position [391, 0]
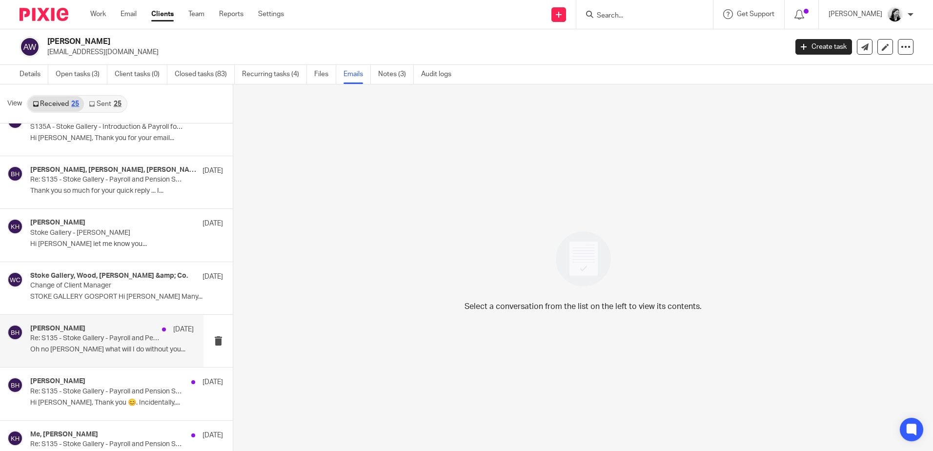
click at [138, 352] on p "Oh no [PERSON_NAME] what will I do without you..." at bounding box center [112, 350] width 164 height 8
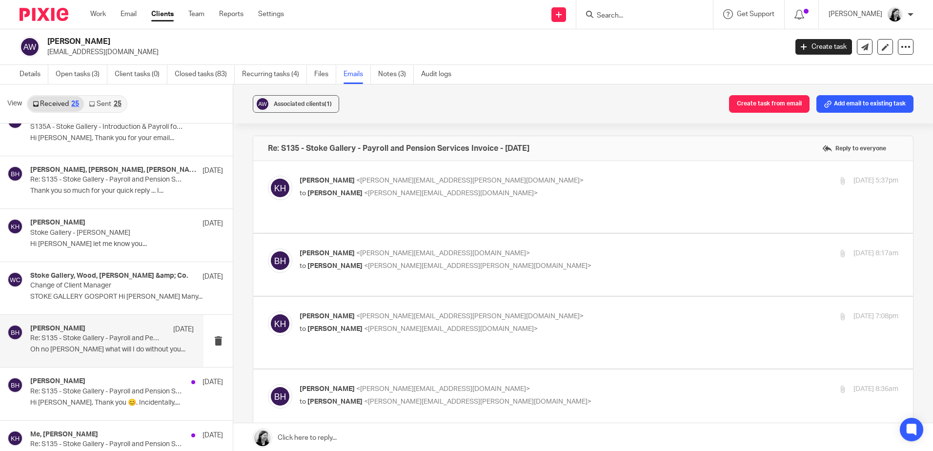
scroll to position [0, 0]
click at [492, 209] on label at bounding box center [583, 197] width 660 height 72
click at [268, 176] on input "checkbox" at bounding box center [268, 175] width 0 height 0
checkbox input "true"
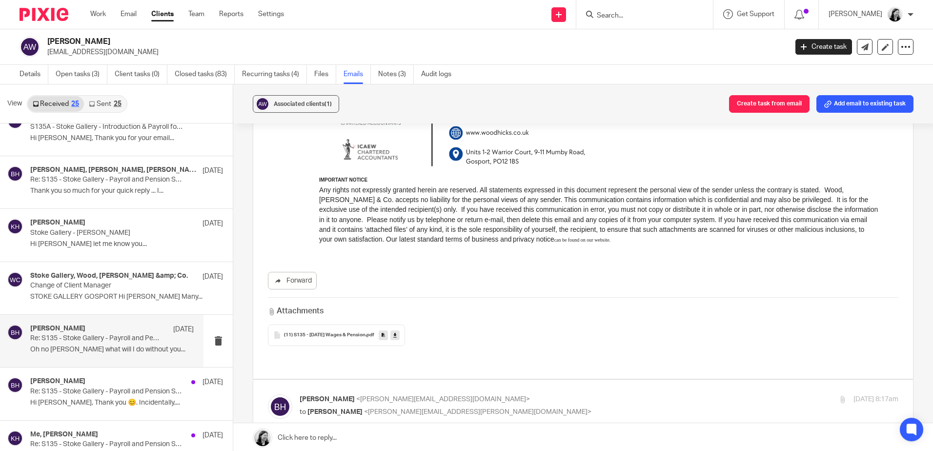
scroll to position [537, 0]
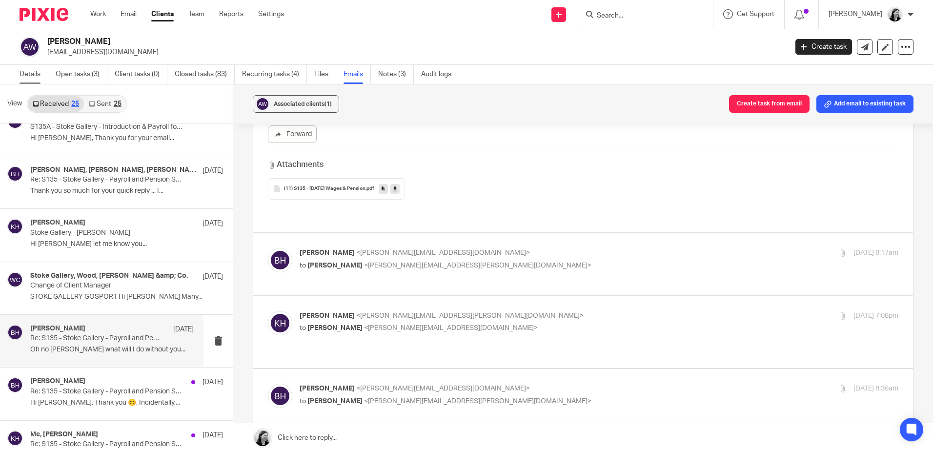
click at [29, 74] on link "Details" at bounding box center [34, 74] width 29 height 19
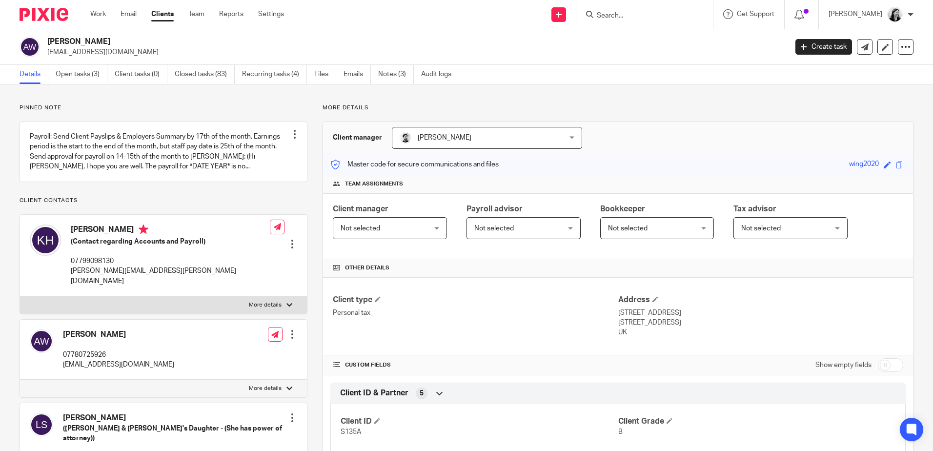
click at [92, 9] on div "Work Email Clients Team Reports Settings Work Email Clients Team Reports Settin…" at bounding box center [190, 14] width 218 height 29
click at [98, 11] on link "Work" at bounding box center [98, 14] width 16 height 10
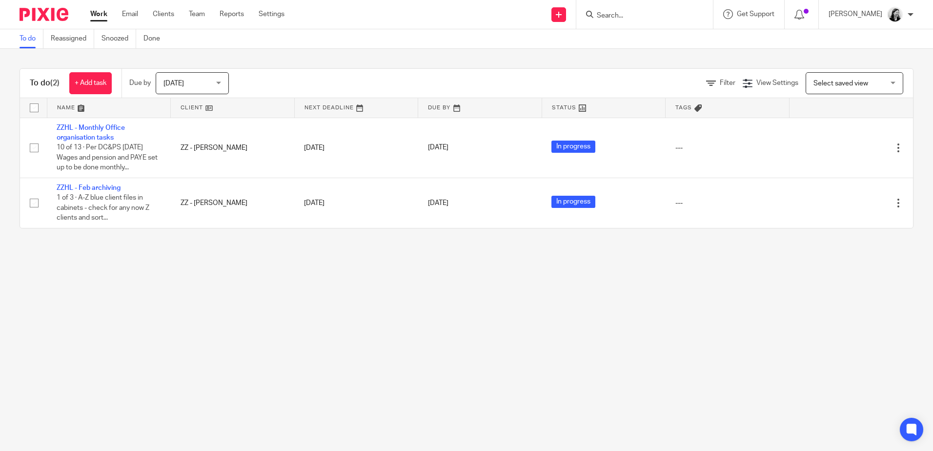
click at [184, 85] on span "[DATE]" at bounding box center [190, 83] width 52 height 21
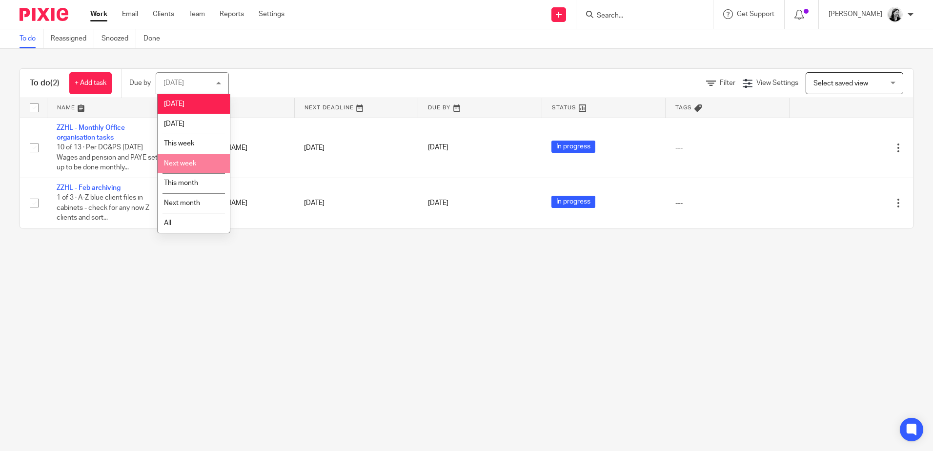
click at [192, 163] on span "Next week" at bounding box center [180, 163] width 32 height 7
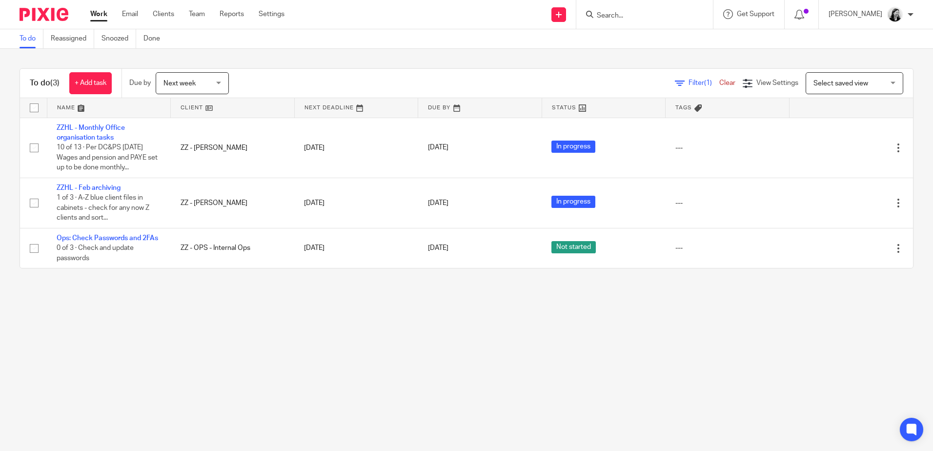
click at [190, 84] on span "Next week" at bounding box center [180, 83] width 32 height 7
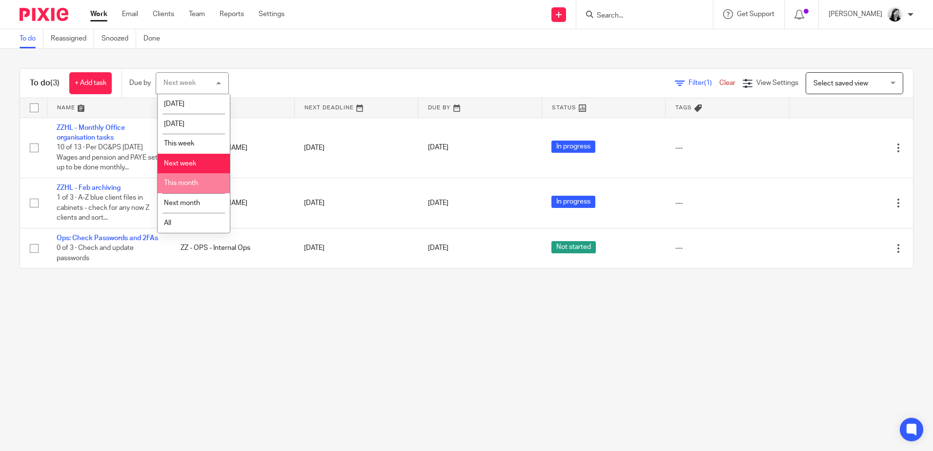
click at [202, 186] on li "This month" at bounding box center [194, 183] width 72 height 20
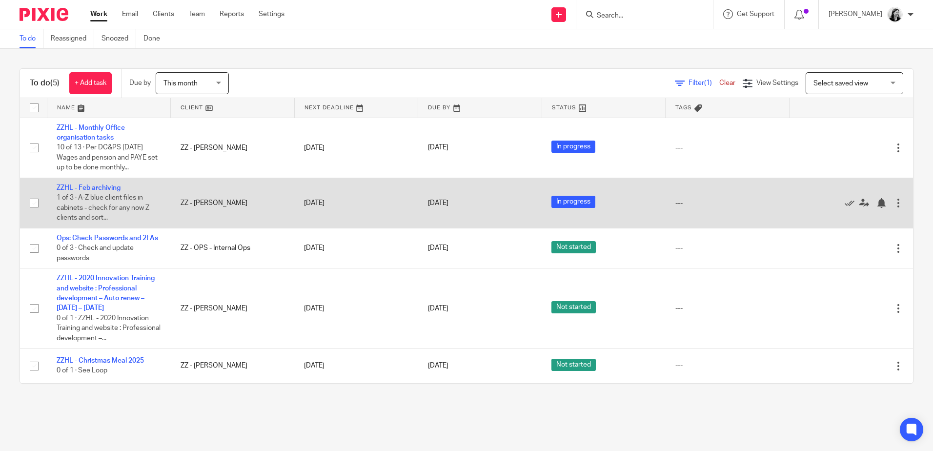
scroll to position [11, 0]
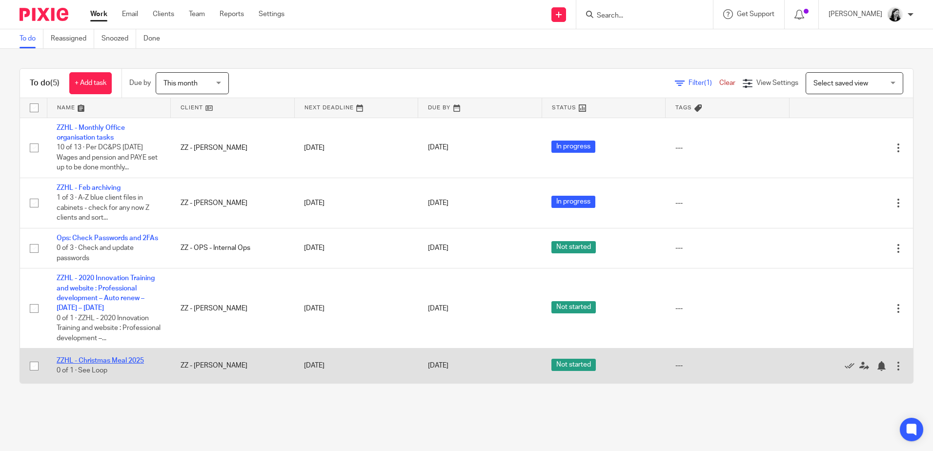
click at [123, 364] on link "ZZHL - Christmas Meal 2025" at bounding box center [100, 360] width 87 height 7
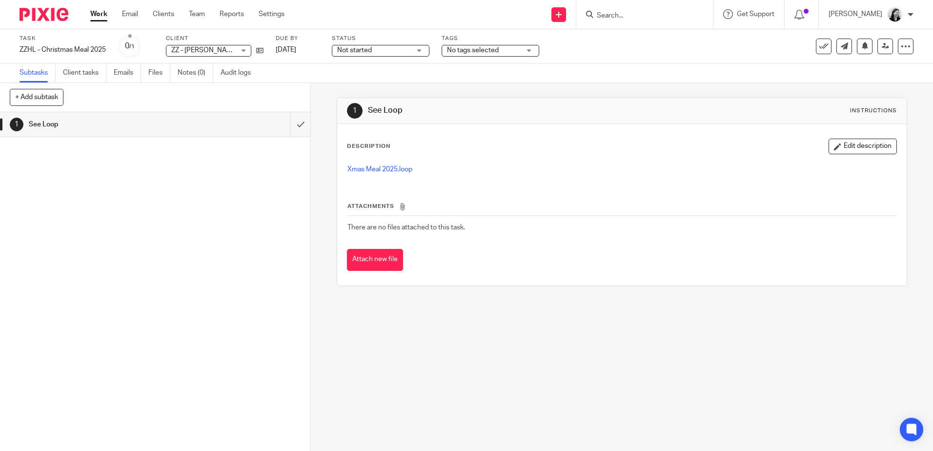
click at [93, 7] on div "Work Email Clients Team Reports Settings Work Email Clients Team Reports Settin…" at bounding box center [190, 14] width 219 height 29
click at [93, 14] on link "Work" at bounding box center [98, 14] width 17 height 10
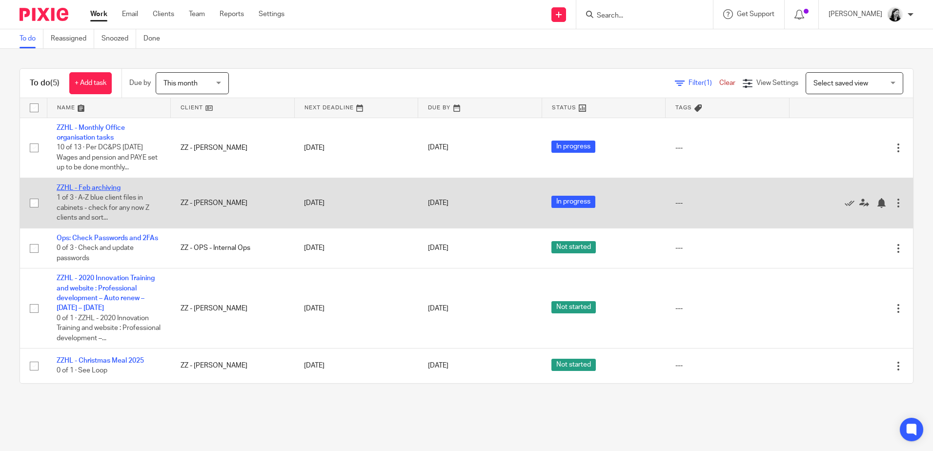
click at [103, 185] on link "ZZHL - Feb archiving" at bounding box center [89, 188] width 64 height 7
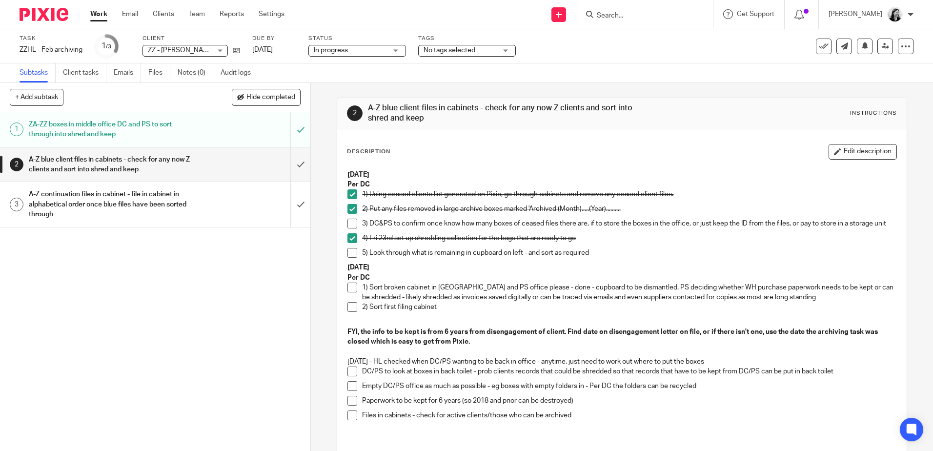
click at [845, 159] on button "Edit description" at bounding box center [863, 152] width 68 height 16
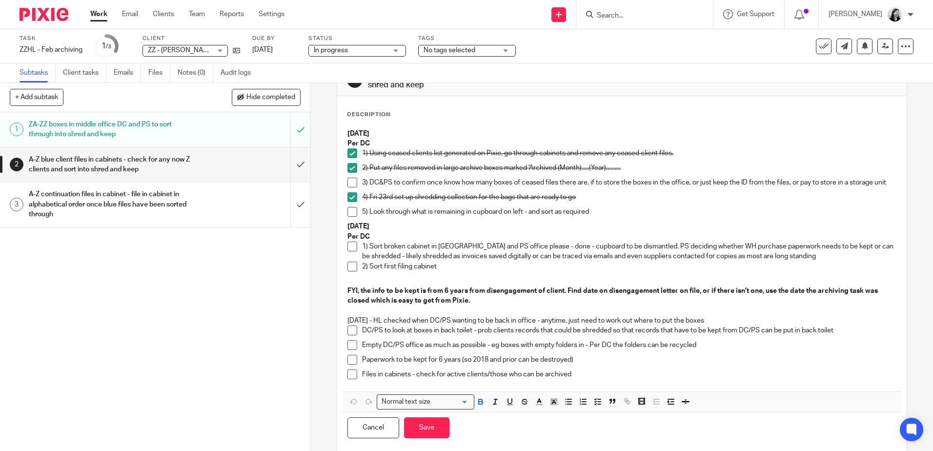
scroll to position [49, 0]
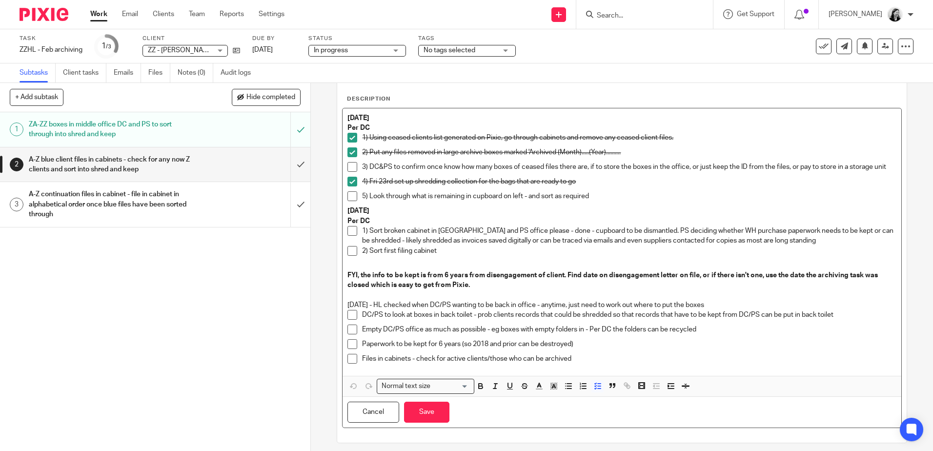
click at [600, 364] on p "Files in cabinets - check for active clients/those who can be archived" at bounding box center [629, 359] width 534 height 10
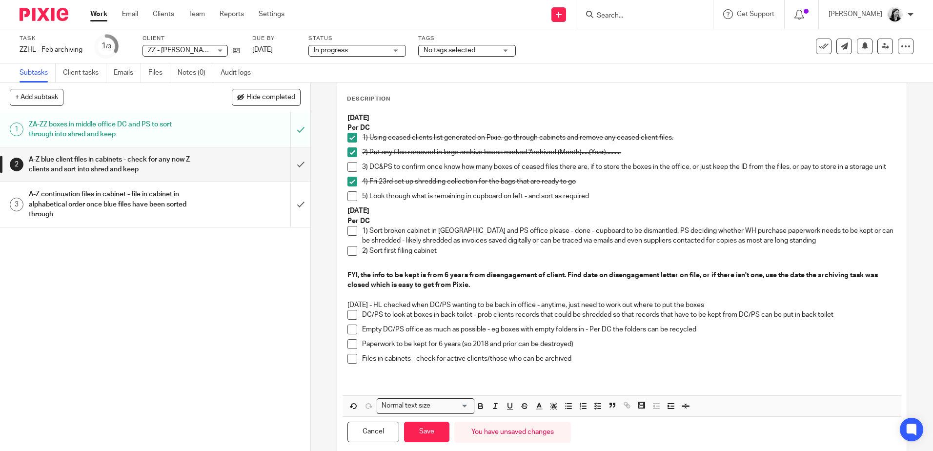
click at [388, 388] on p at bounding box center [622, 383] width 549 height 10
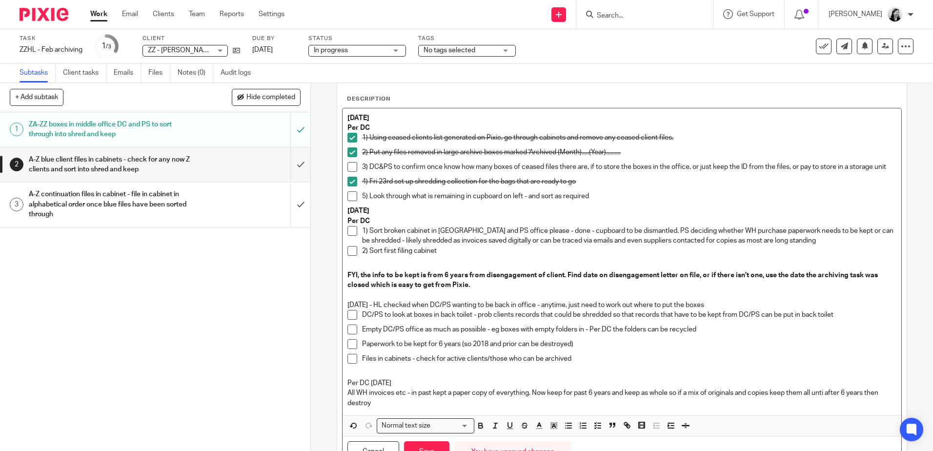
drag, startPoint x: 399, startPoint y: 386, endPoint x: 313, endPoint y: 386, distance: 85.4
click at [313, 386] on div "2 A-Z blue client files in cabinets - check for any now Z clients and sort into…" at bounding box center [622, 267] width 622 height 368
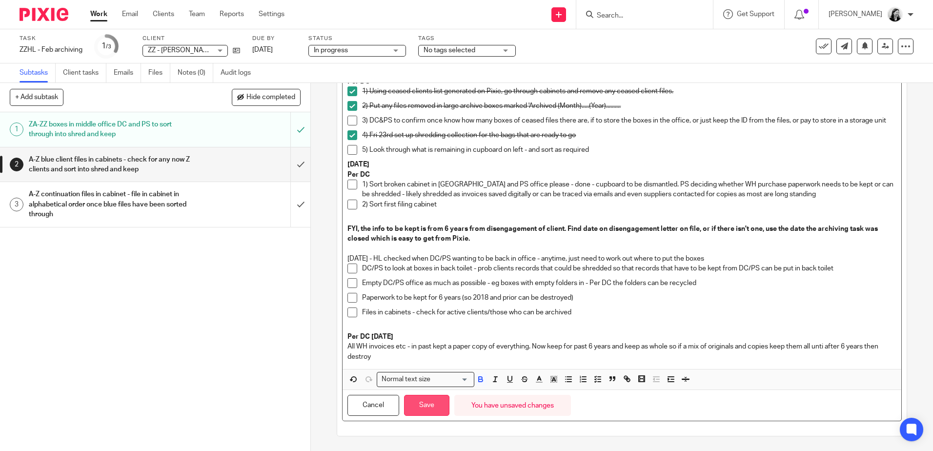
click at [419, 413] on button "Save" at bounding box center [426, 405] width 45 height 21
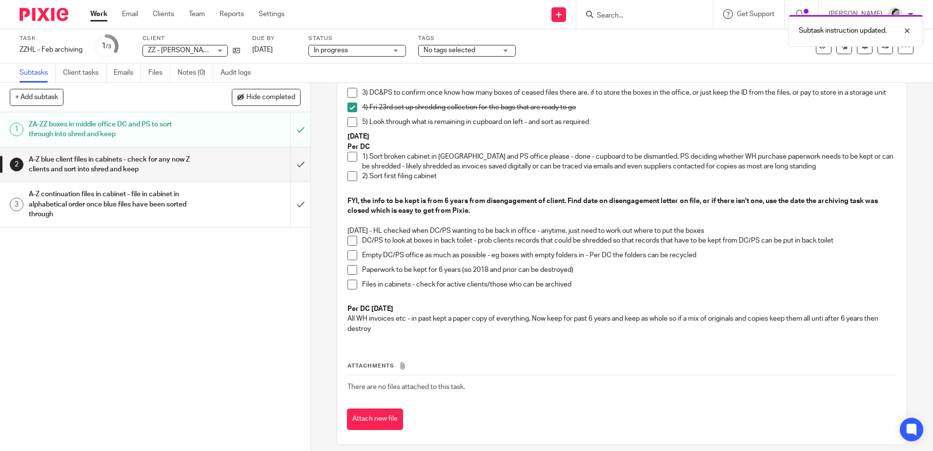
scroll to position [145, 0]
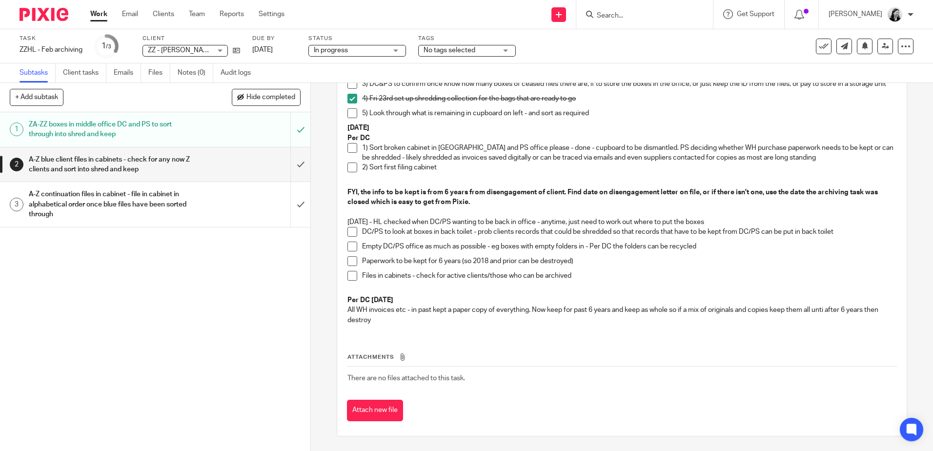
click at [92, 8] on div "Work Email Clients Team Reports Settings Work Email Clients Team Reports Settin…" at bounding box center [190, 14] width 219 height 29
click at [96, 15] on link "Work" at bounding box center [98, 14] width 17 height 10
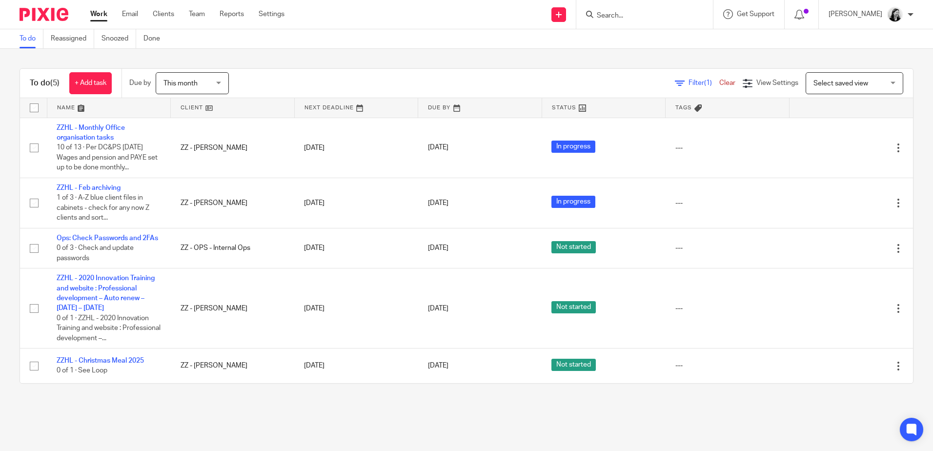
click at [188, 76] on span "This month" at bounding box center [190, 83] width 52 height 21
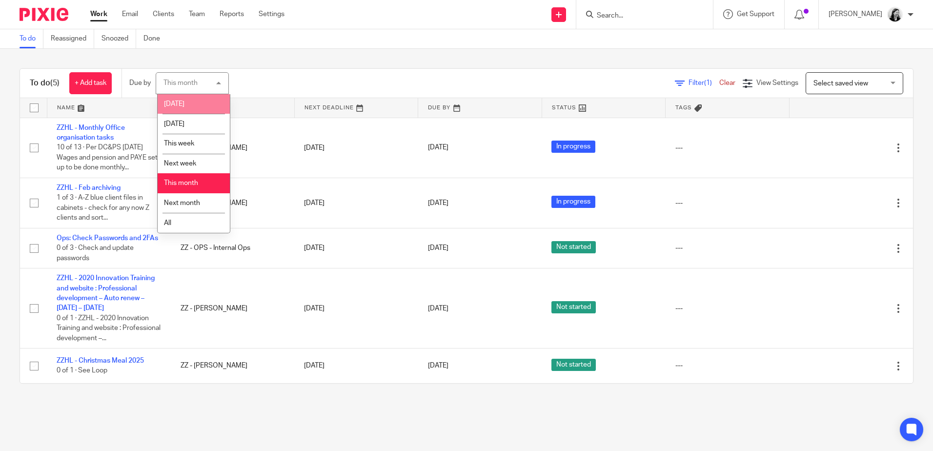
click at [186, 106] on li "[DATE]" at bounding box center [194, 104] width 72 height 20
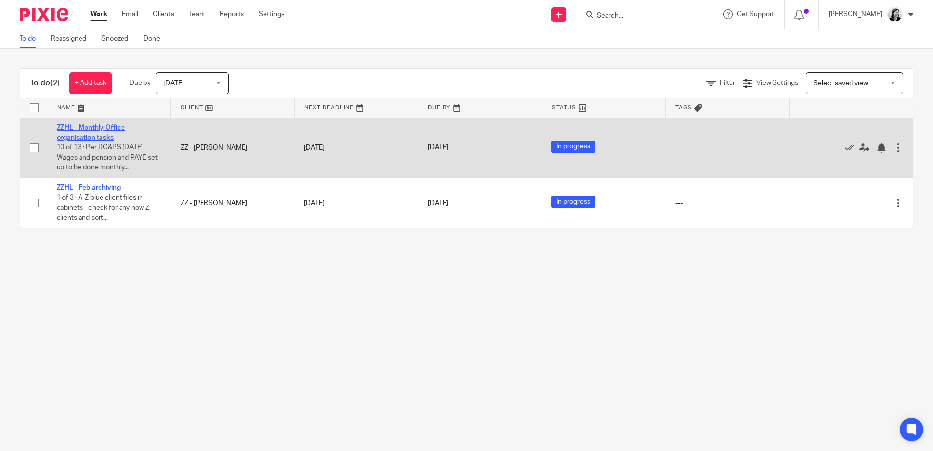
click at [96, 129] on link "ZZHL - Monthly Office organisation tasks" at bounding box center [91, 132] width 68 height 17
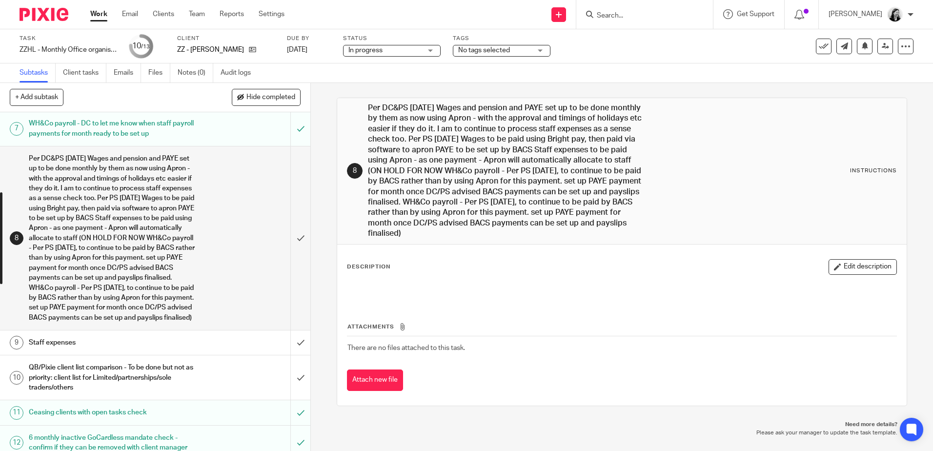
scroll to position [216, 0]
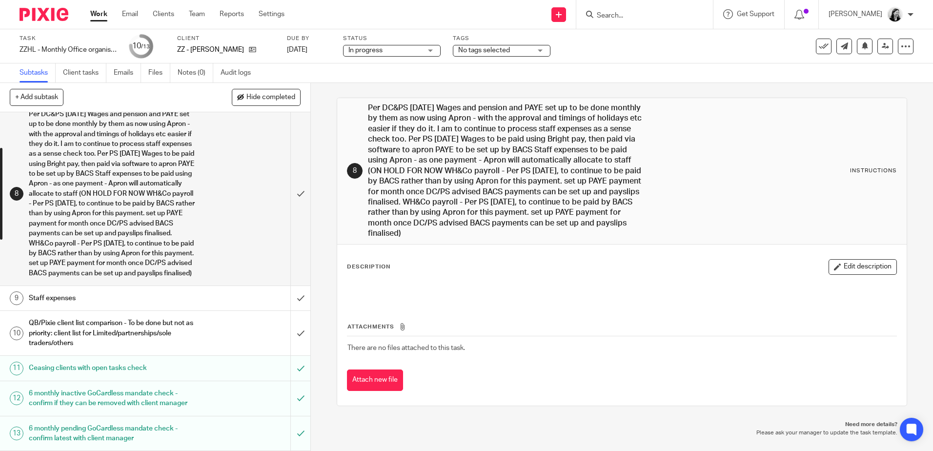
click at [114, 323] on h1 "QB/Pixie client list comparison - To be done but not as priority: client list f…" at bounding box center [113, 333] width 168 height 35
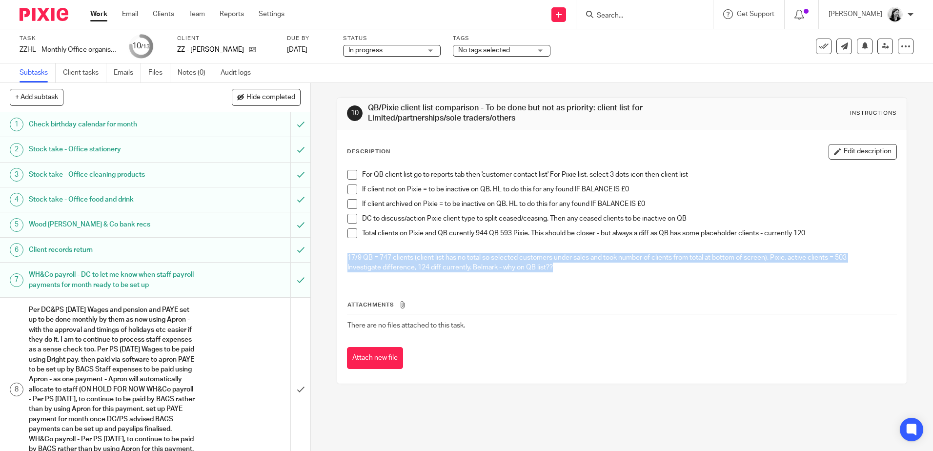
drag, startPoint x: 559, startPoint y: 274, endPoint x: 337, endPoint y: 261, distance: 222.0
click at [337, 261] on div "Description Edit description For QB client list go to reports tab then 'custome…" at bounding box center [621, 256] width 569 height 254
copy div "17/9 QB = 747 clients (client list has no total so selected customers under sal…"
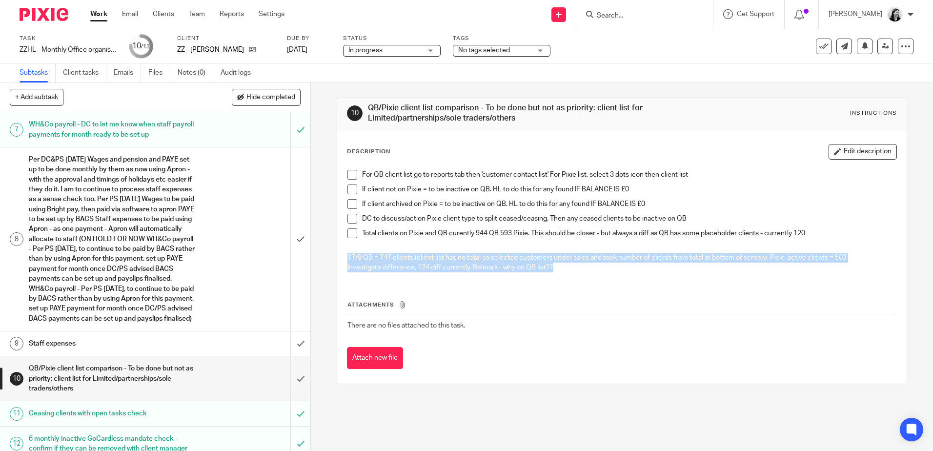
scroll to position [167, 0]
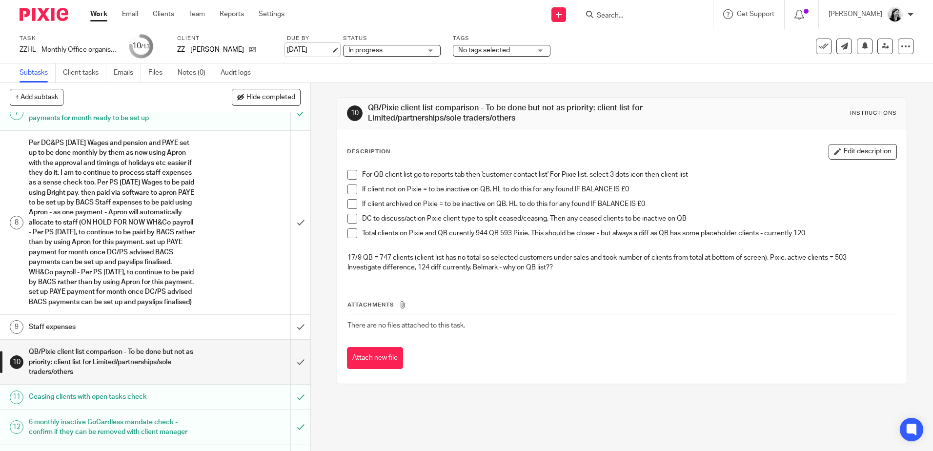
click at [303, 45] on link "[DATE]" at bounding box center [309, 50] width 44 height 10
click at [103, 14] on link "Work" at bounding box center [98, 14] width 17 height 10
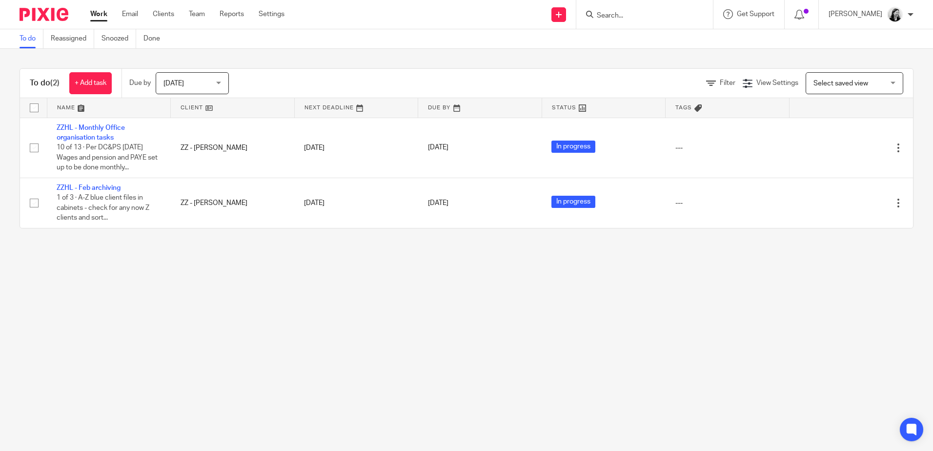
click at [630, 12] on input "Search" at bounding box center [640, 16] width 88 height 9
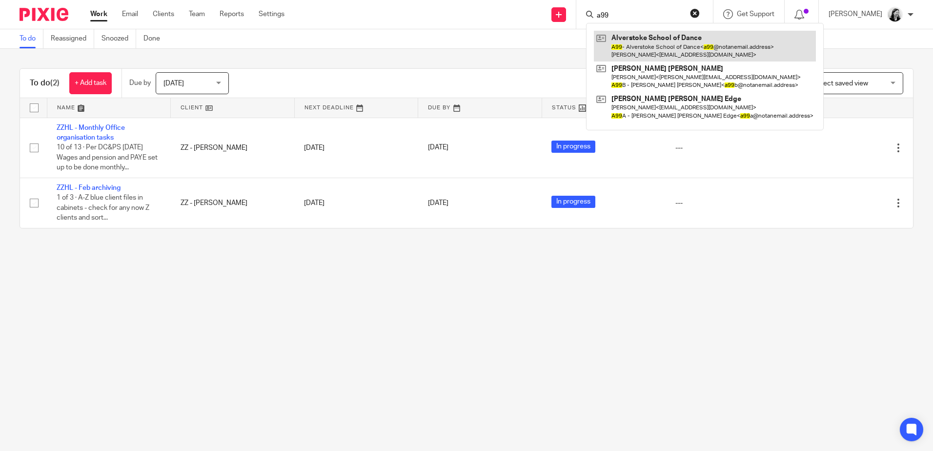
type input "a99"
click at [692, 35] on link at bounding box center [705, 46] width 222 height 30
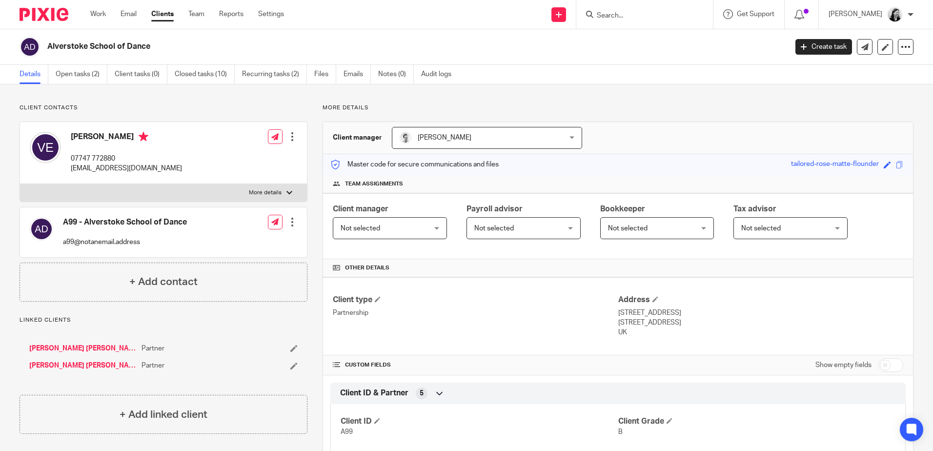
click at [638, 18] on input "Search" at bounding box center [640, 16] width 88 height 9
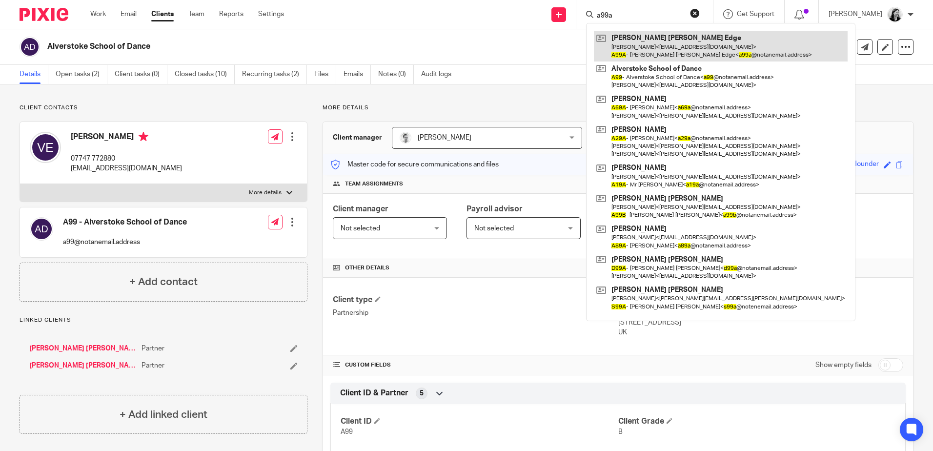
type input "a99a"
click at [692, 47] on link at bounding box center [721, 46] width 254 height 30
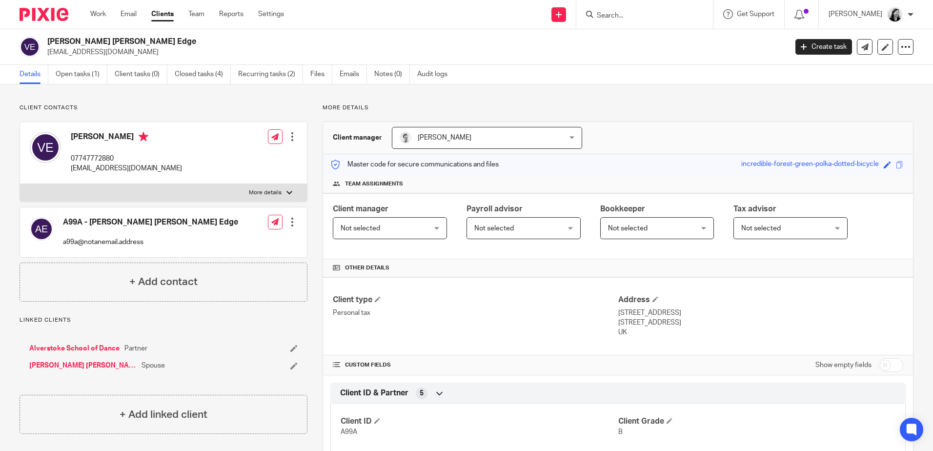
click at [636, 11] on form at bounding box center [648, 14] width 104 height 12
click at [637, 14] on input "Search" at bounding box center [640, 16] width 88 height 9
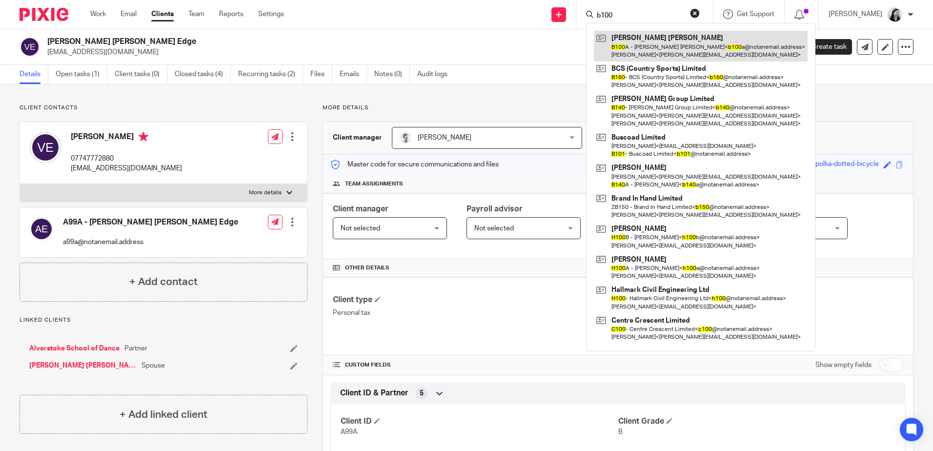
type input "b100"
click at [688, 40] on link at bounding box center [701, 46] width 214 height 30
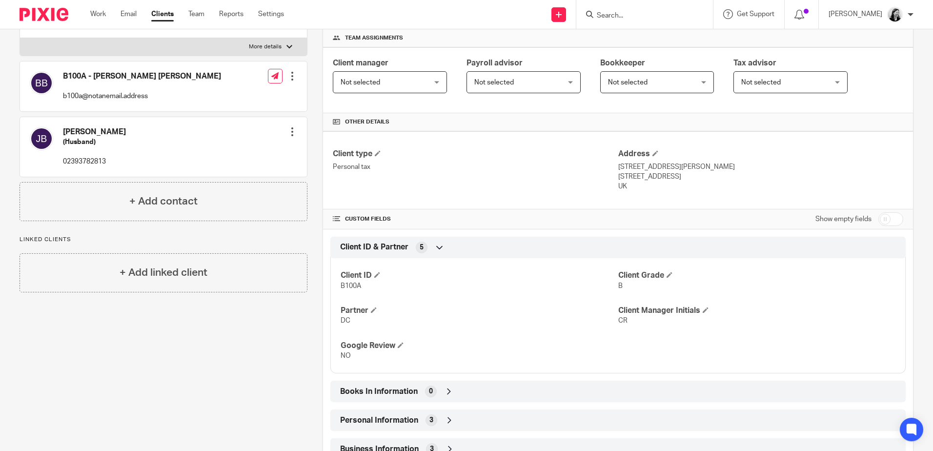
scroll to position [146, 0]
click at [653, 19] on input "Search" at bounding box center [640, 16] width 88 height 9
type input "ajf"
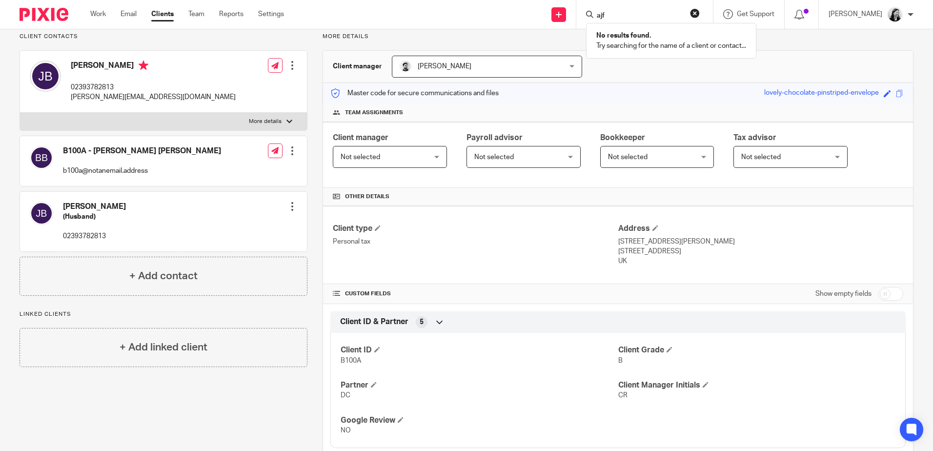
scroll to position [0, 0]
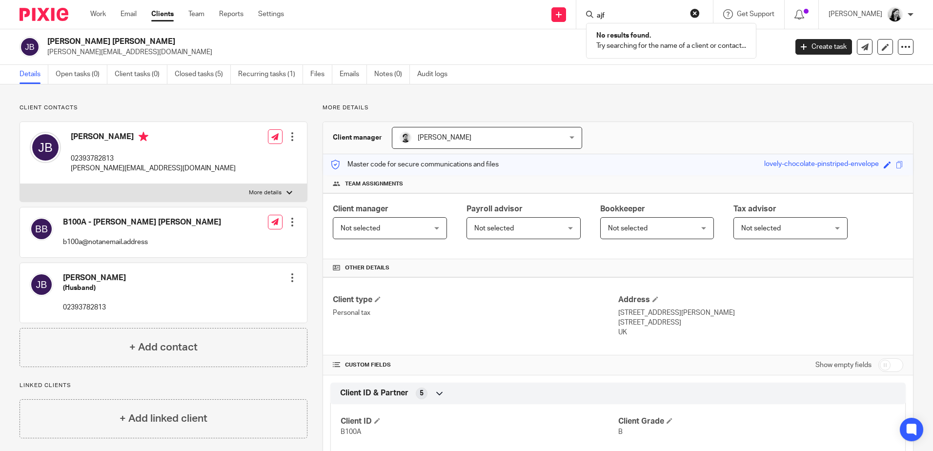
drag, startPoint x: 643, startPoint y: 13, endPoint x: 571, endPoint y: 19, distance: 72.9
click at [559, 19] on div "Send new email Create task Add client ajf No results found. Try searching for t…" at bounding box center [616, 14] width 635 height 29
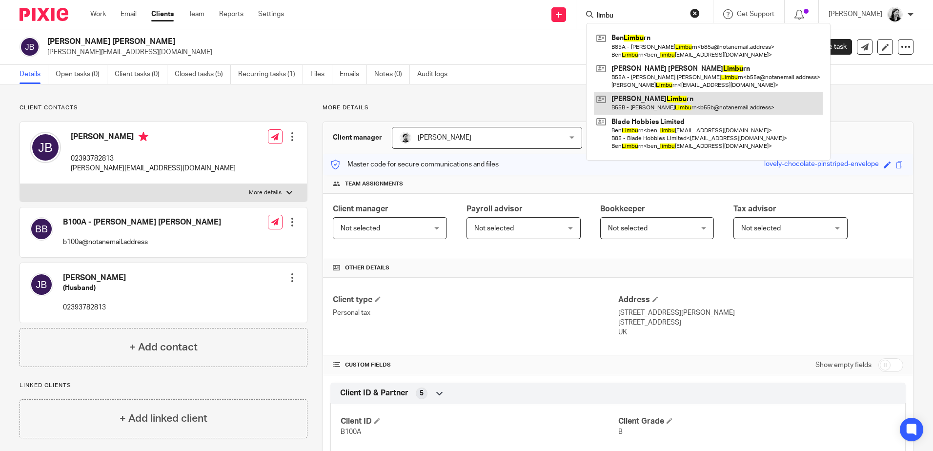
type input "limbu"
click at [733, 105] on link at bounding box center [708, 103] width 229 height 22
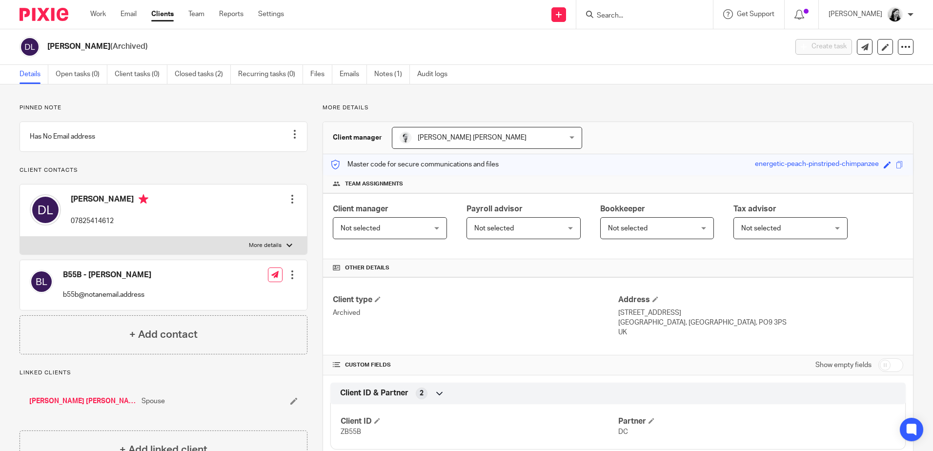
click at [638, 17] on input "Search" at bounding box center [640, 16] width 88 height 9
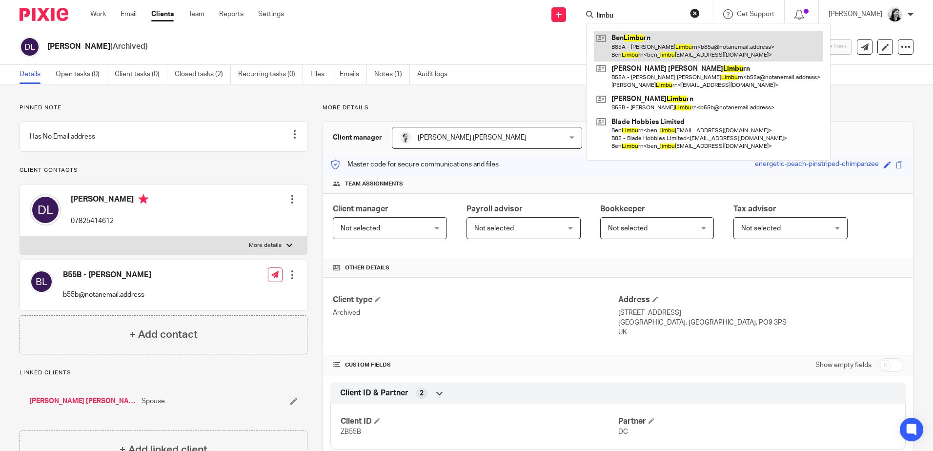
type input "limbu"
click at [668, 58] on link at bounding box center [708, 46] width 229 height 30
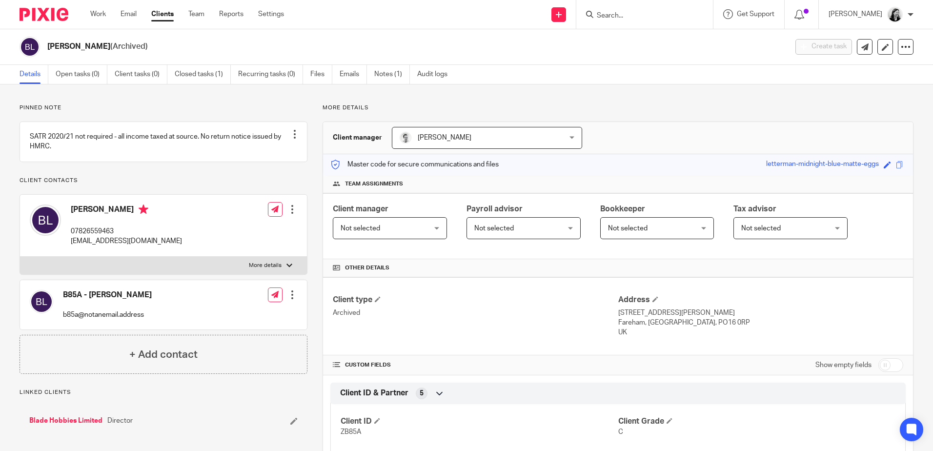
click at [645, 14] on input "Search" at bounding box center [640, 16] width 88 height 9
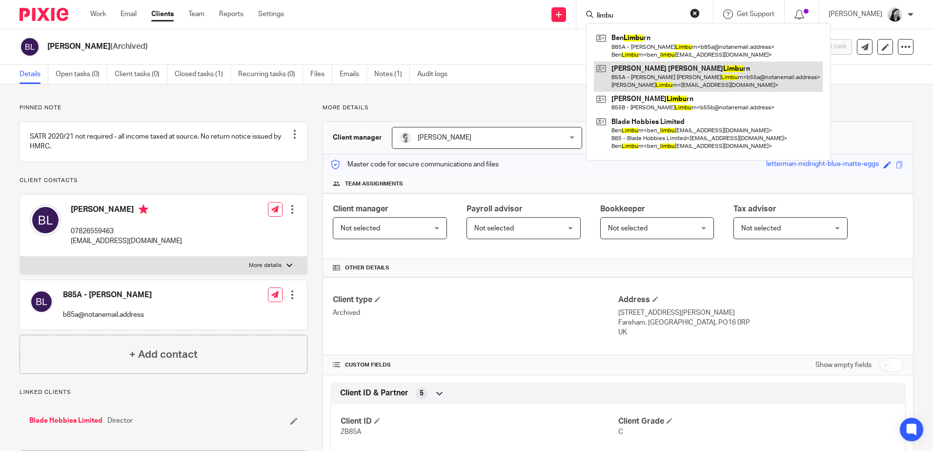
type input "limbu"
click at [663, 80] on link at bounding box center [708, 77] width 229 height 30
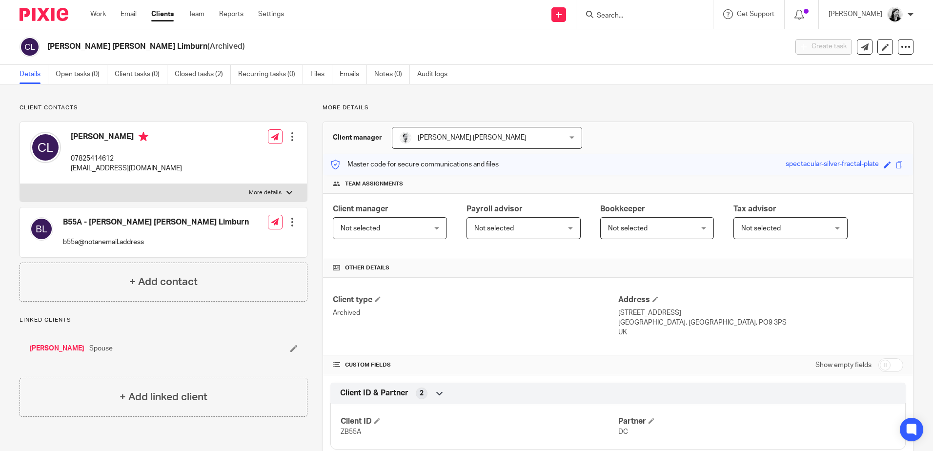
click at [620, 16] on input "Search" at bounding box center [640, 16] width 88 height 9
click at [631, 17] on input "Search" at bounding box center [640, 16] width 88 height 9
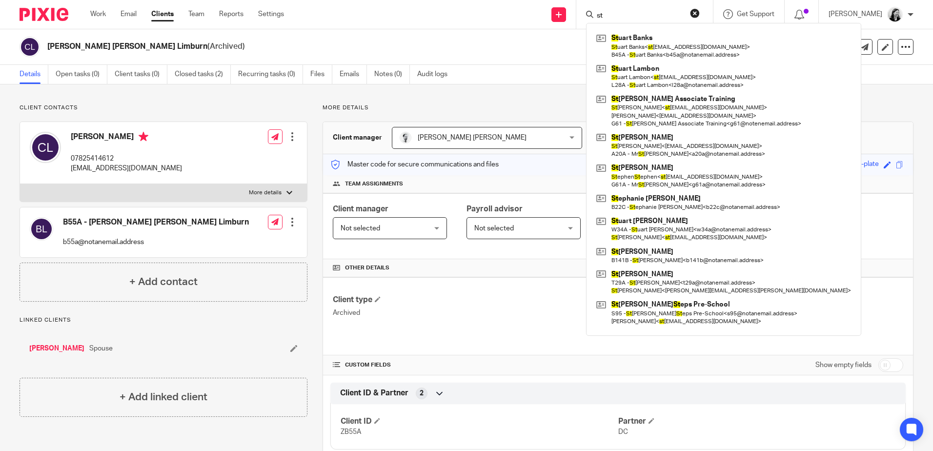
type input "s"
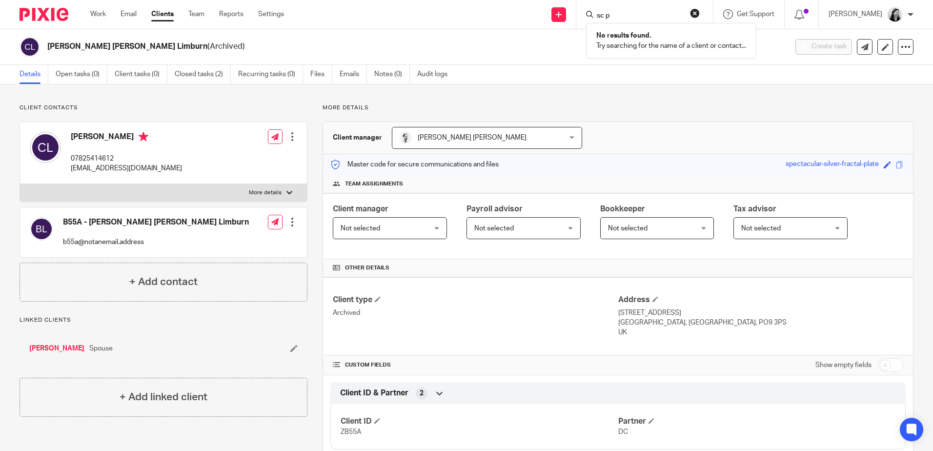
type input "sc p"
